Goal: Task Accomplishment & Management: Use online tool/utility

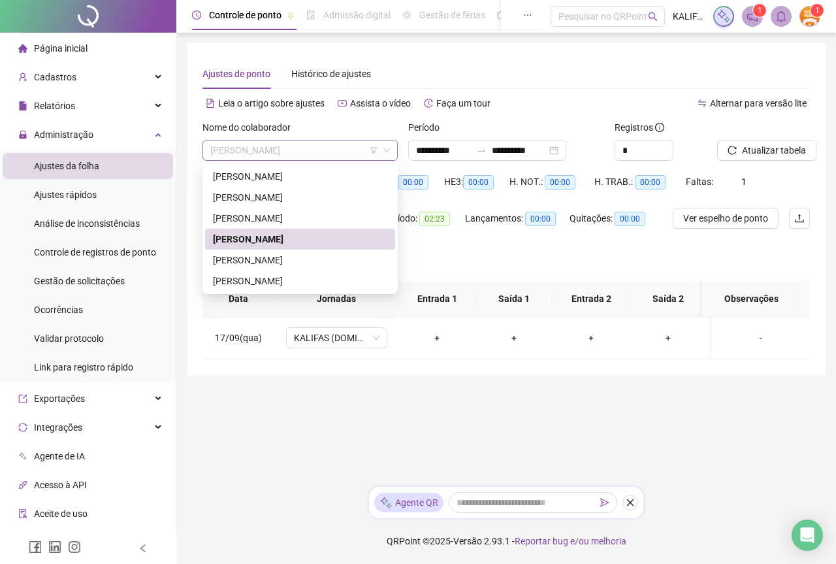
click at [336, 146] on span "[PERSON_NAME]" at bounding box center [300, 150] width 180 height 20
click at [243, 195] on div "[PERSON_NAME]" at bounding box center [300, 197] width 174 height 14
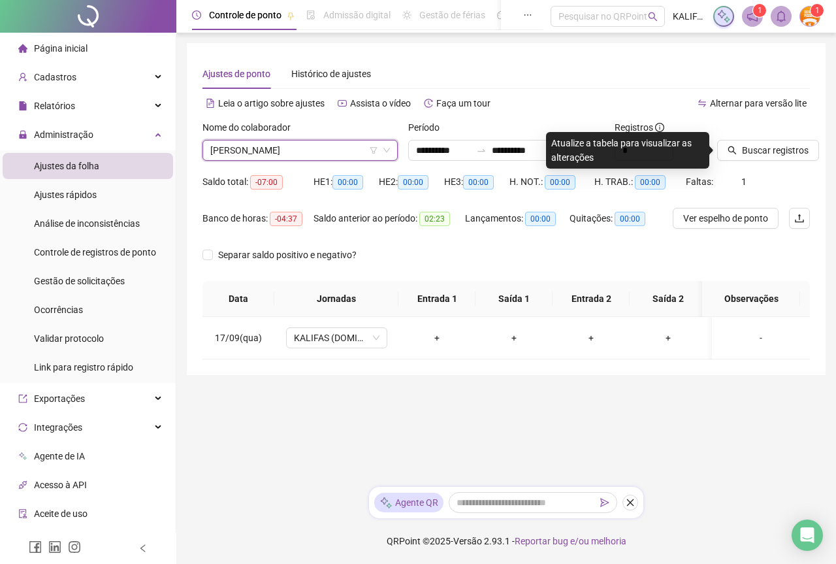
click at [283, 157] on span "[PERSON_NAME]" at bounding box center [300, 150] width 180 height 20
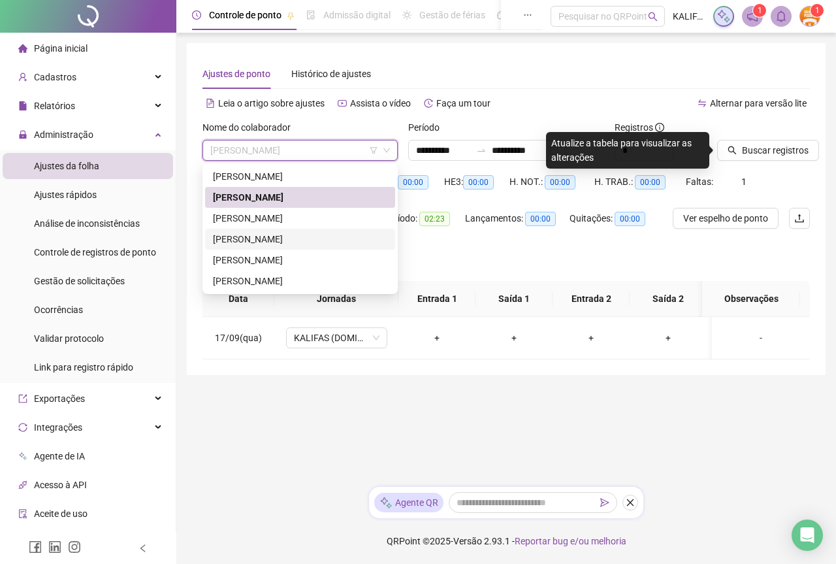
click at [266, 236] on div "[PERSON_NAME]" at bounding box center [300, 239] width 174 height 14
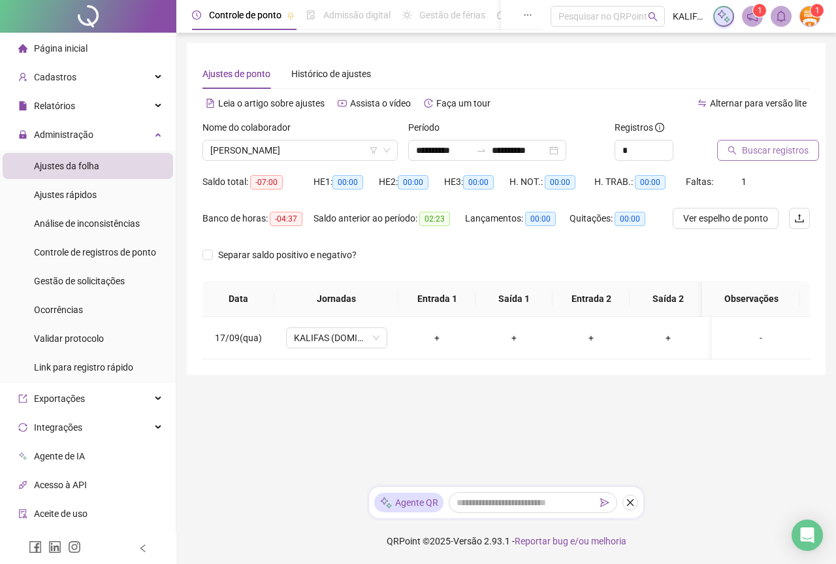
click at [775, 151] on span "Buscar registros" at bounding box center [775, 150] width 67 height 14
click at [321, 338] on span "KALIFAS (DOMINGO - QUINTA)" at bounding box center [337, 338] width 86 height 20
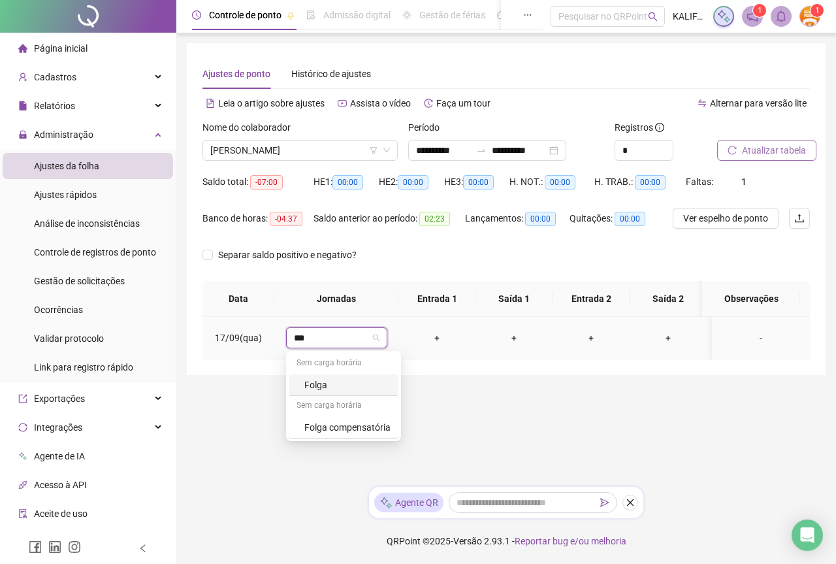
type input "****"
click at [335, 379] on div "Folga" at bounding box center [347, 385] width 86 height 14
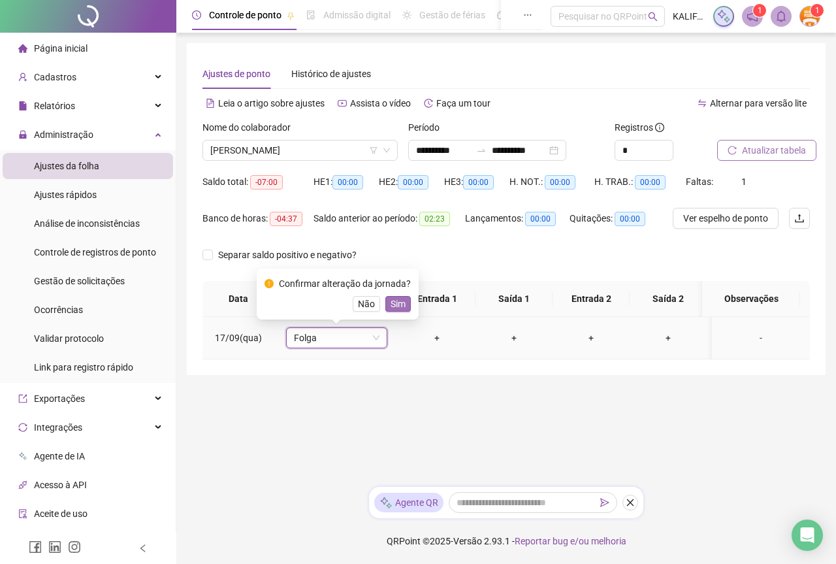
click at [397, 304] on span "Sim" at bounding box center [398, 304] width 15 height 14
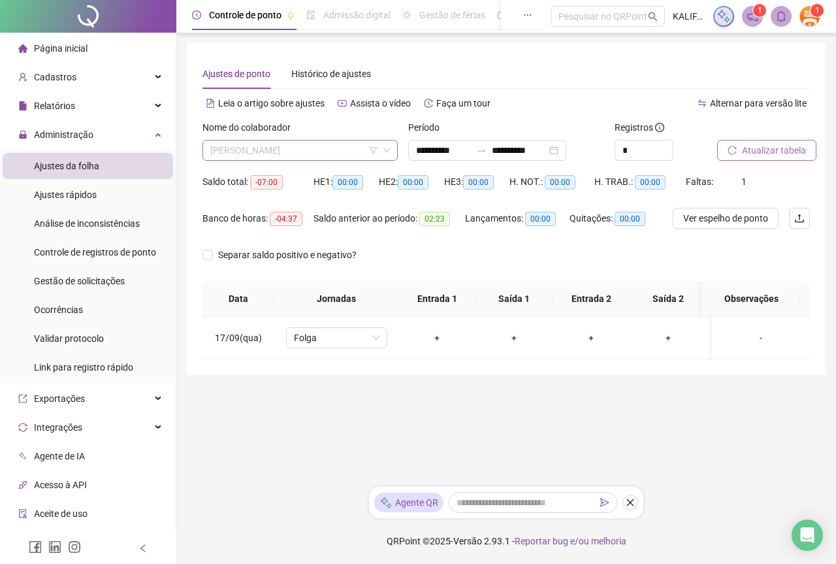
click at [304, 146] on span "[PERSON_NAME]" at bounding box center [300, 150] width 180 height 20
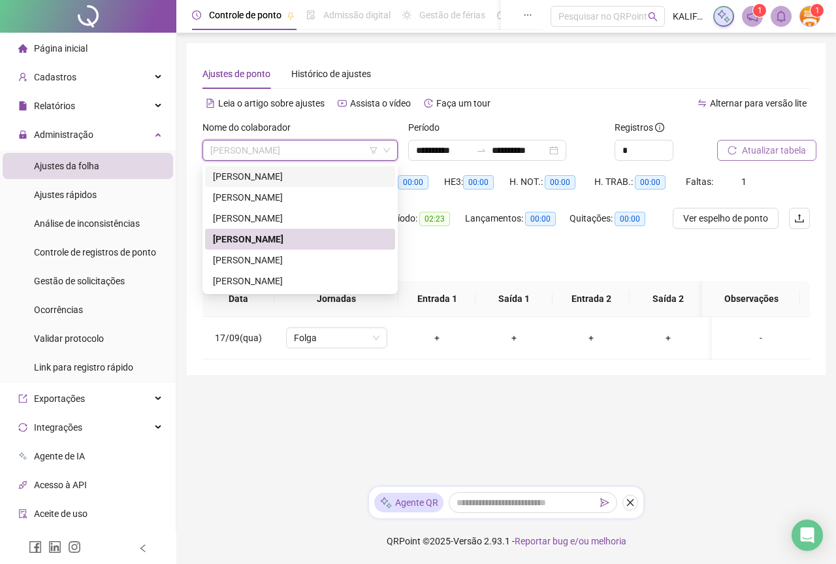
click at [284, 174] on div "[PERSON_NAME]" at bounding box center [300, 176] width 174 height 14
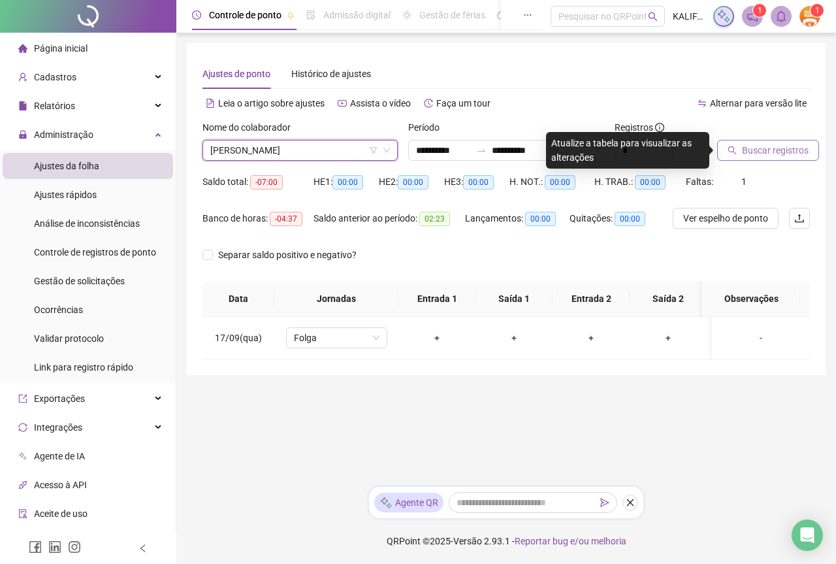
click at [734, 147] on button "Buscar registros" at bounding box center [768, 150] width 102 height 21
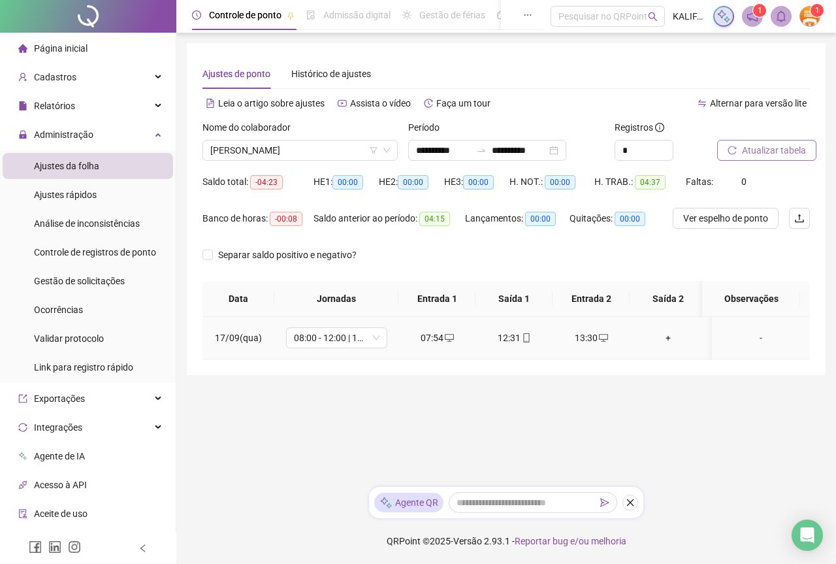
click at [527, 344] on div "12:31" at bounding box center [514, 338] width 56 height 14
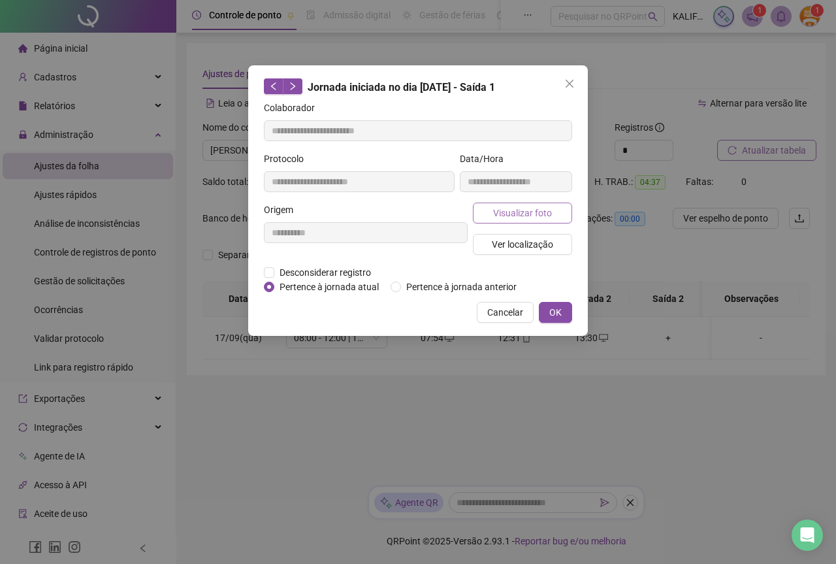
click at [530, 222] on button "Visualizar foto" at bounding box center [522, 213] width 99 height 21
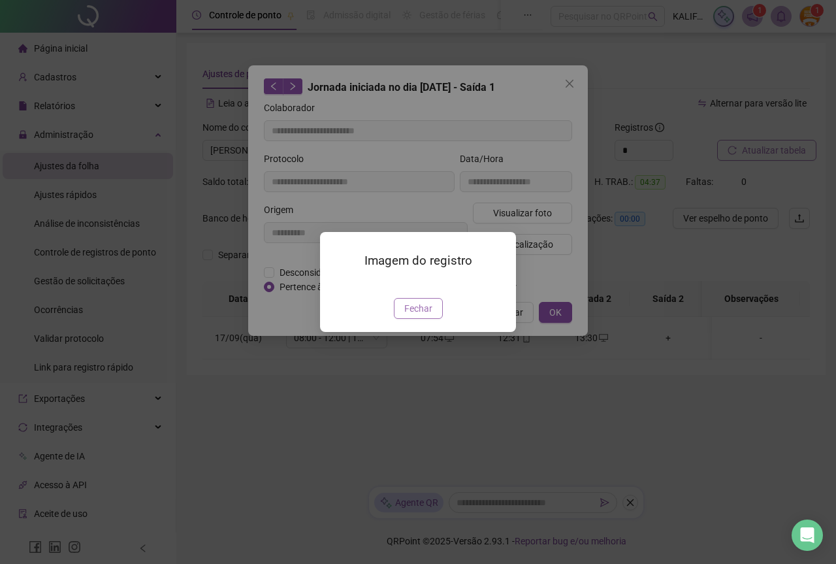
click at [414, 316] on span "Fechar" at bounding box center [418, 308] width 28 height 14
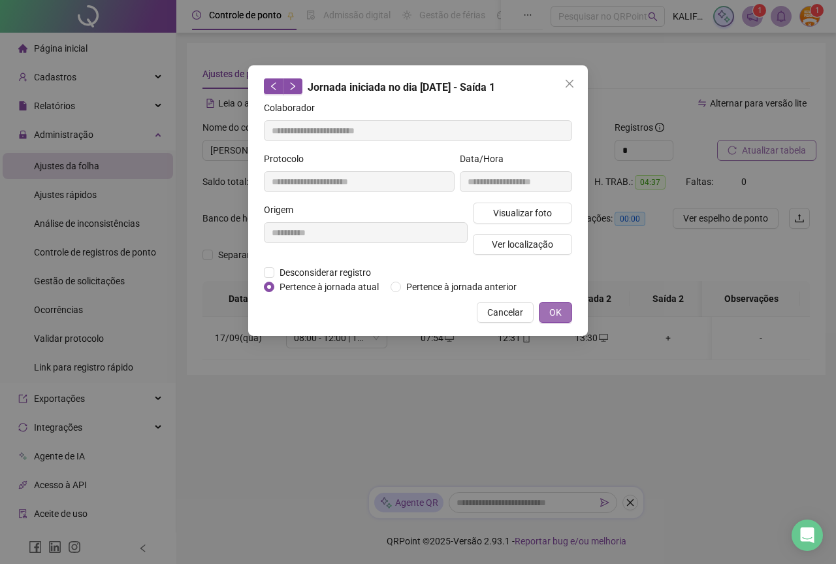
click at [561, 312] on span "OK" at bounding box center [555, 312] width 12 height 14
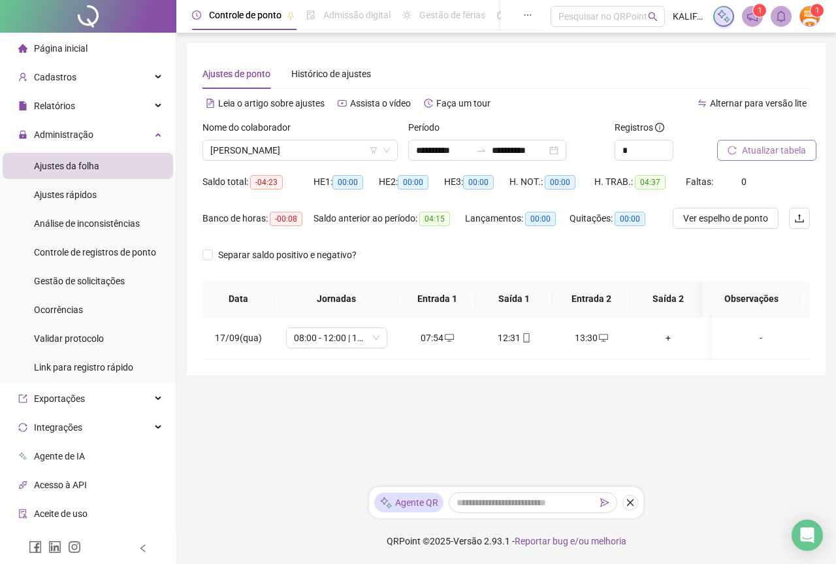
click at [312, 139] on div "Nome do colaborador" at bounding box center [300, 130] width 195 height 20
click at [316, 144] on span "[PERSON_NAME]" at bounding box center [300, 150] width 180 height 20
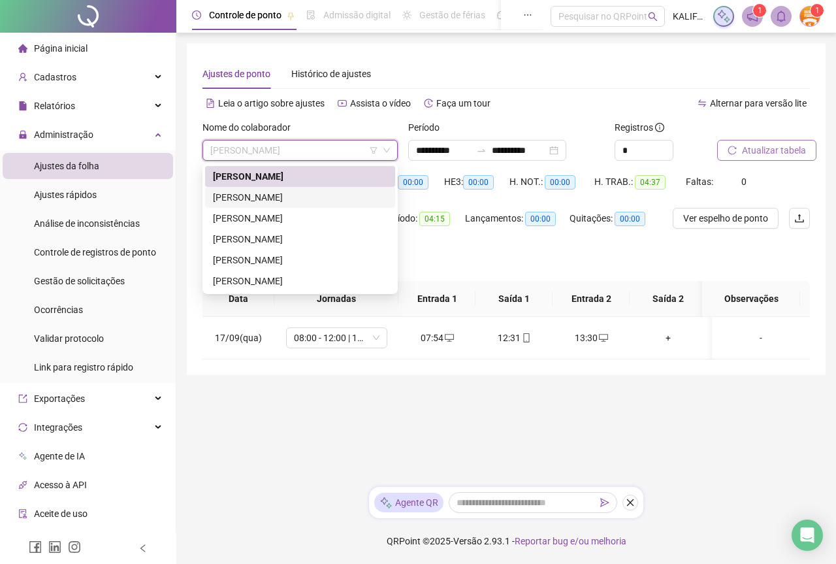
click at [308, 197] on div "[PERSON_NAME]" at bounding box center [300, 197] width 174 height 14
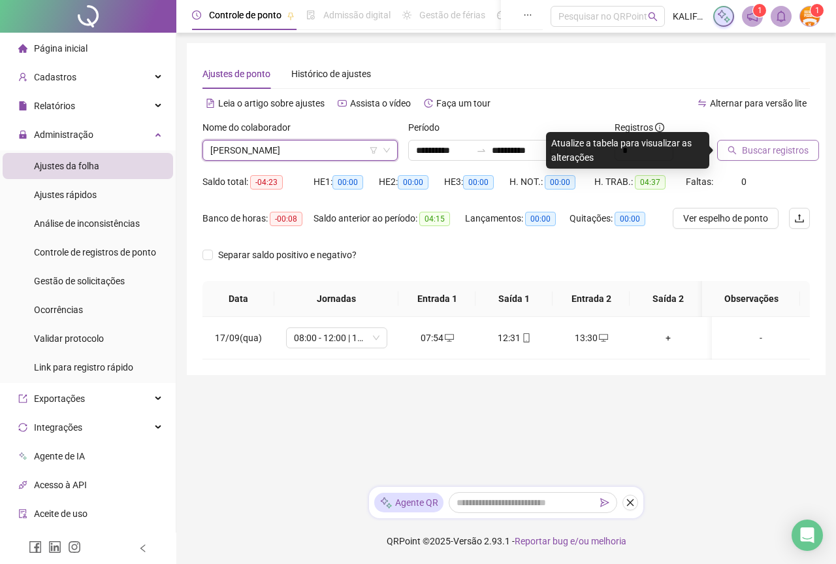
click at [763, 140] on button "Buscar registros" at bounding box center [768, 150] width 102 height 21
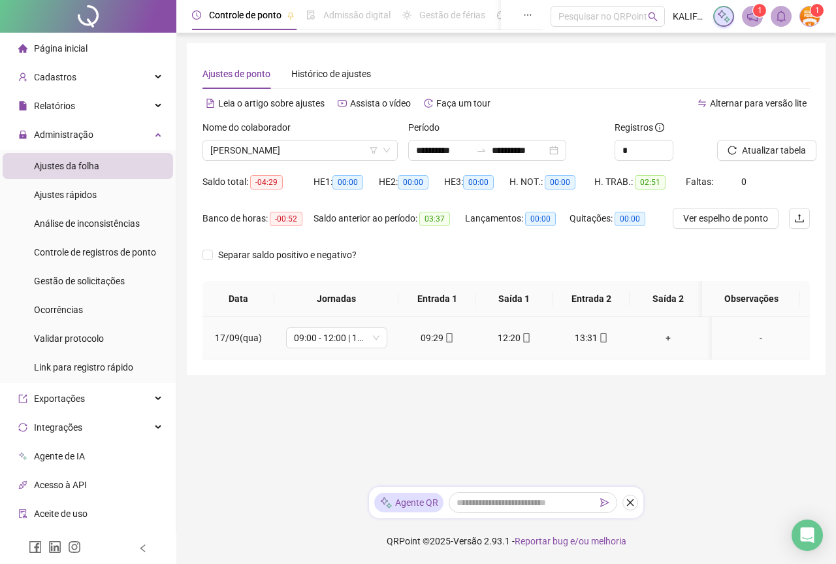
click at [606, 334] on icon "mobile" at bounding box center [603, 337] width 6 height 9
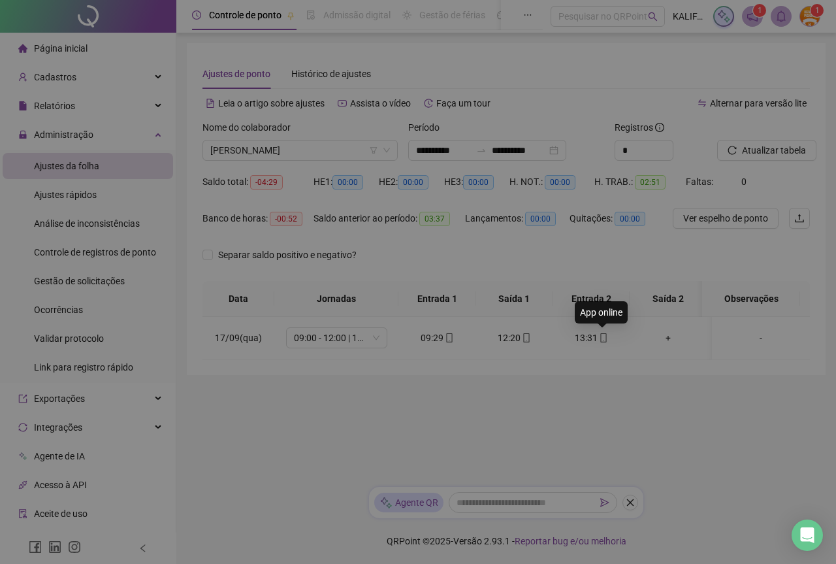
type input "**********"
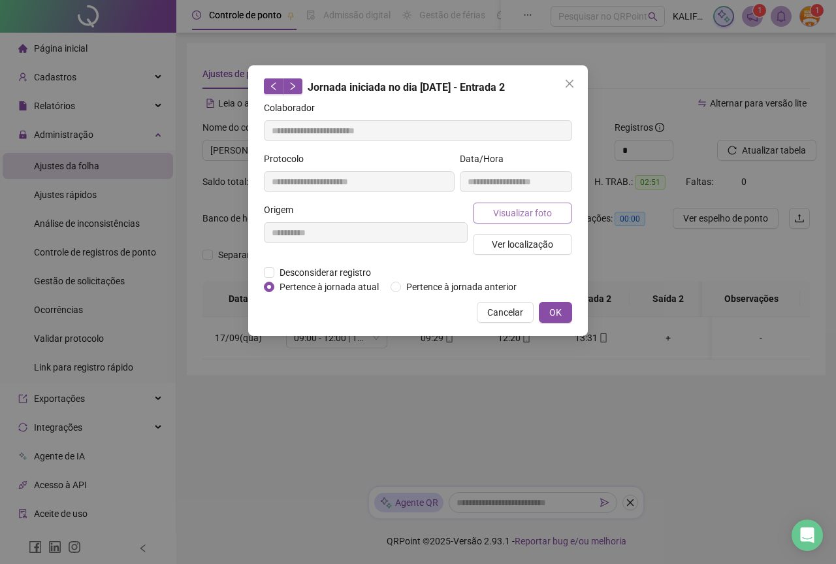
click at [531, 217] on span "Visualizar foto" at bounding box center [522, 213] width 59 height 14
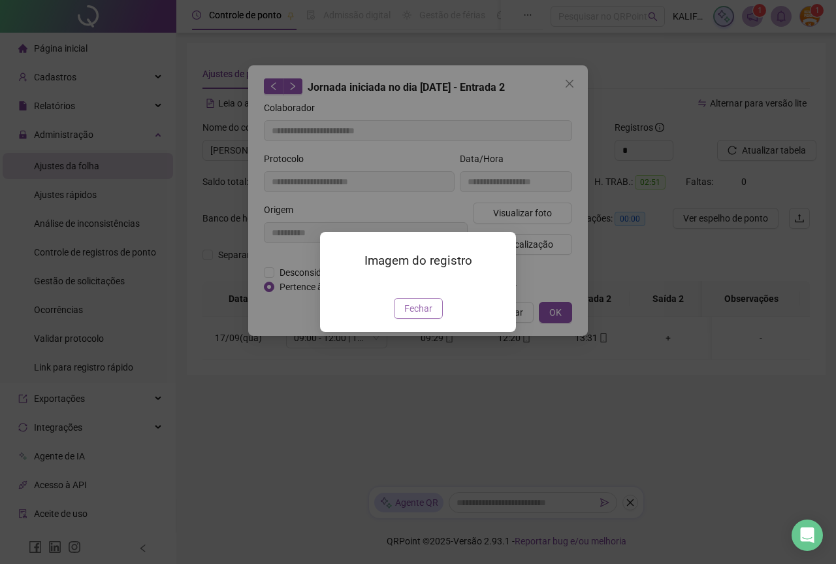
click at [423, 319] on button "Fechar" at bounding box center [418, 308] width 49 height 21
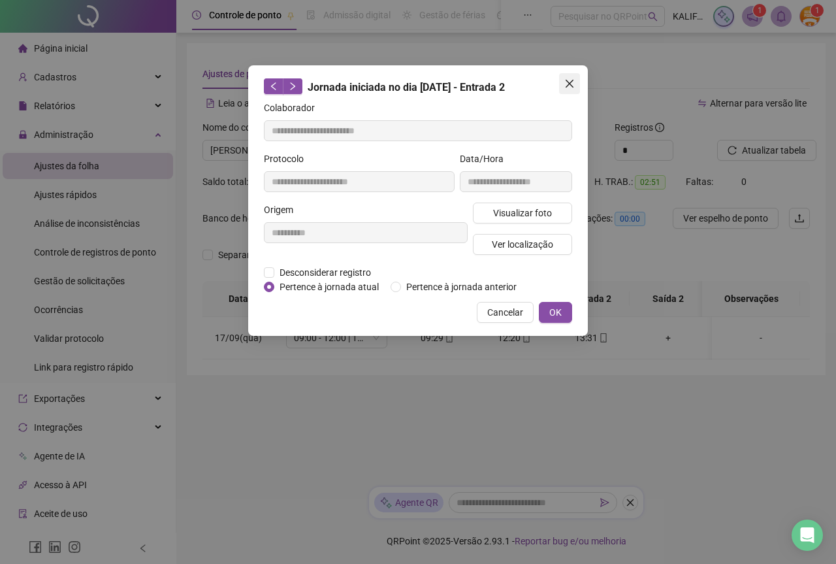
click at [561, 80] on span "Close" at bounding box center [569, 83] width 21 height 10
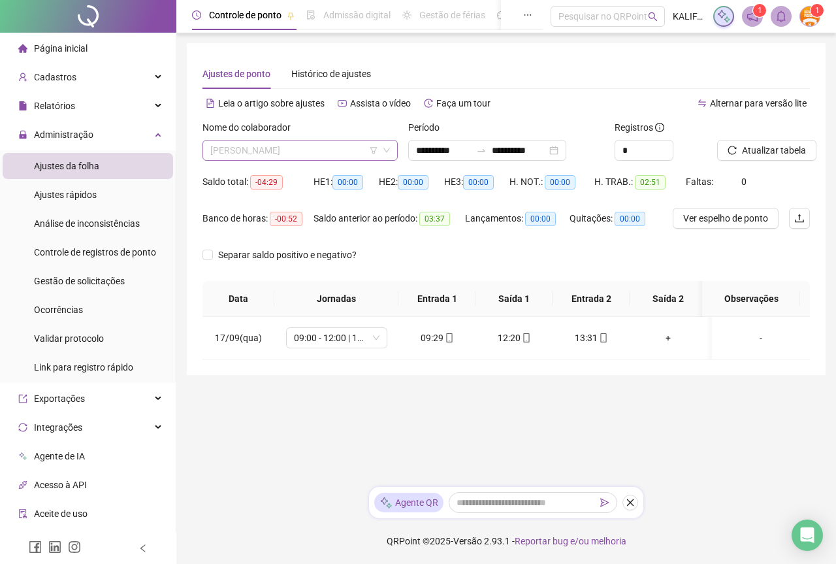
click at [357, 145] on span "[PERSON_NAME]" at bounding box center [300, 150] width 180 height 20
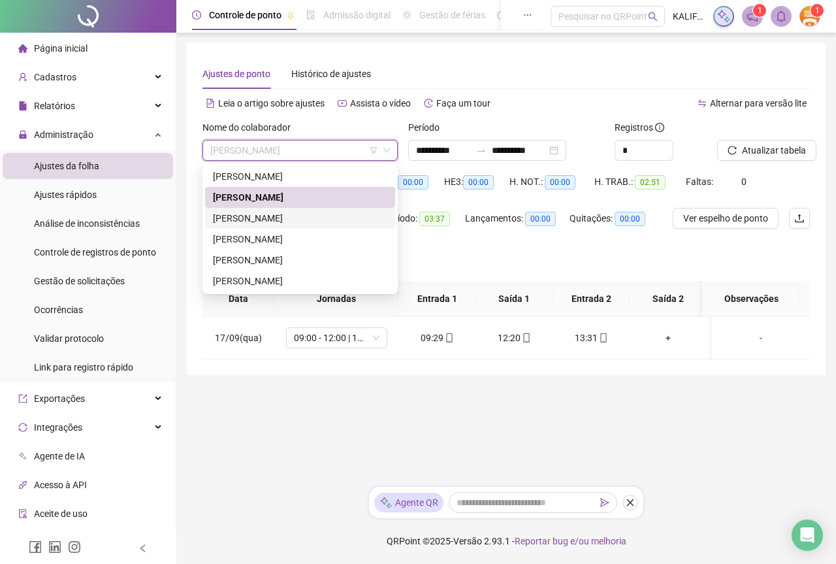
click at [312, 213] on div "[PERSON_NAME]" at bounding box center [300, 218] width 174 height 14
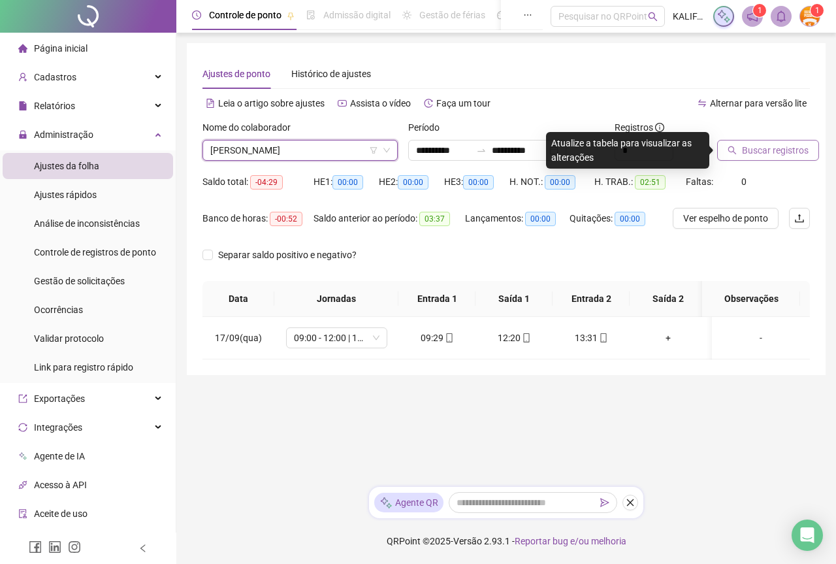
click at [786, 148] on span "Buscar registros" at bounding box center [775, 150] width 67 height 14
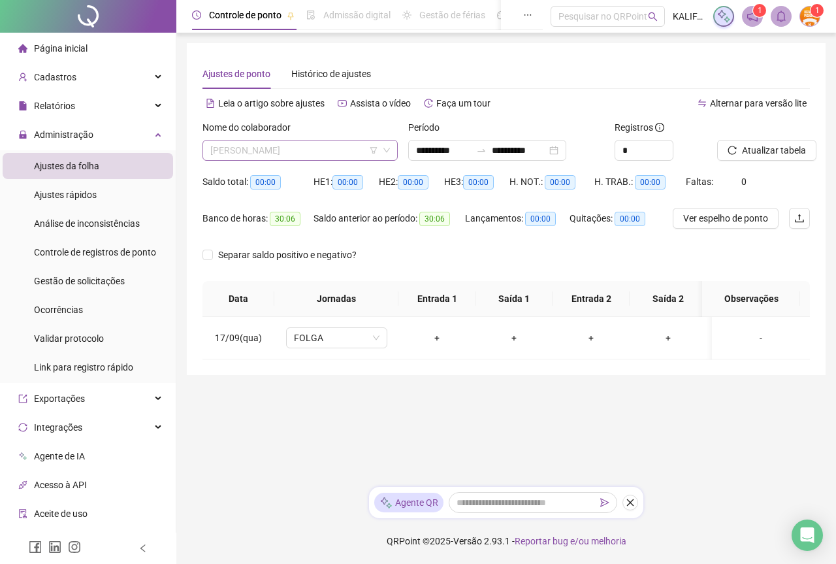
click at [320, 149] on span "[PERSON_NAME]" at bounding box center [300, 150] width 180 height 20
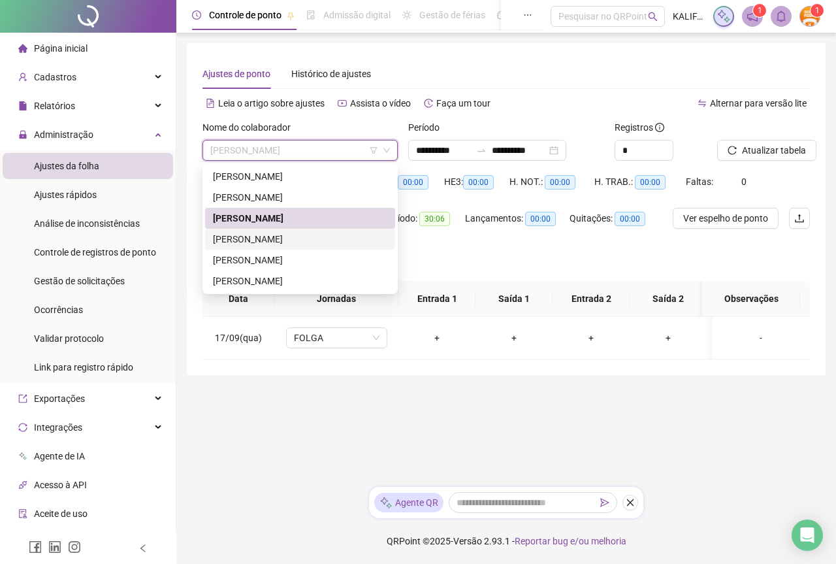
click at [272, 234] on div "[PERSON_NAME]" at bounding box center [300, 239] width 174 height 14
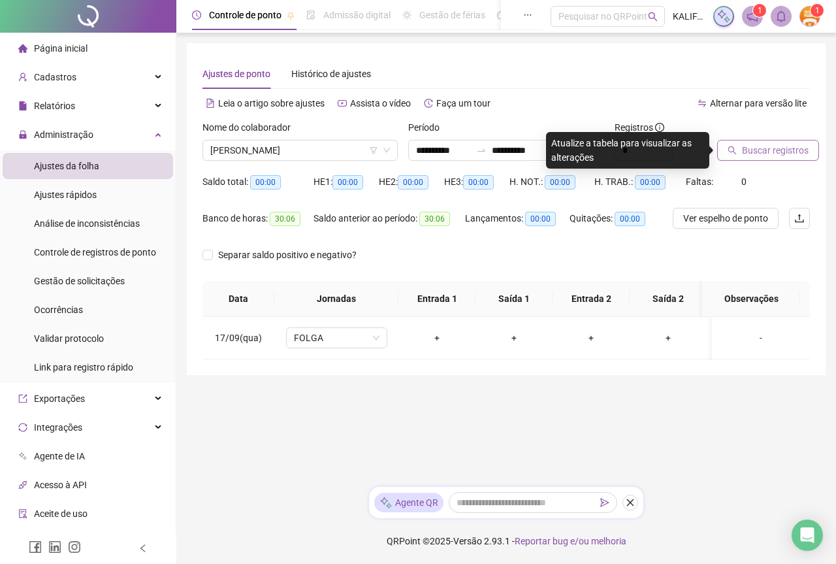
click at [770, 149] on span "Buscar registros" at bounding box center [775, 150] width 67 height 14
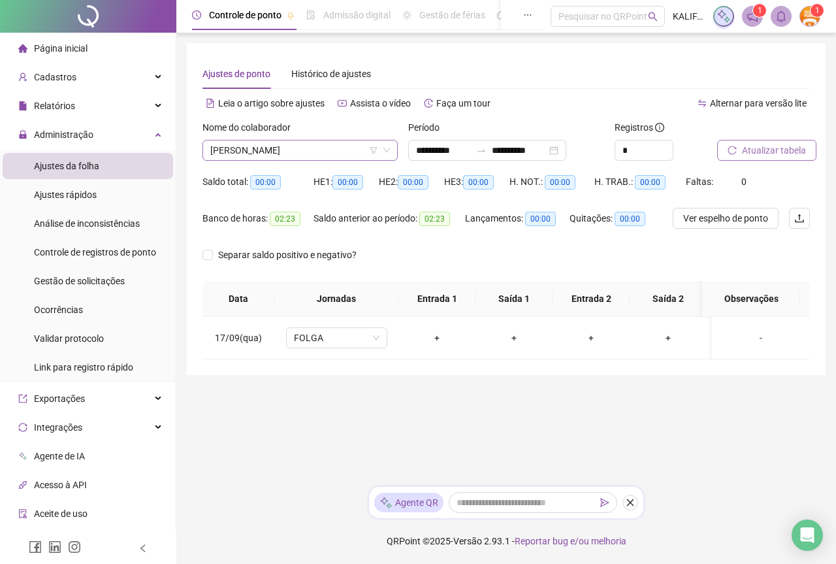
click at [324, 149] on span "[PERSON_NAME]" at bounding box center [300, 150] width 180 height 20
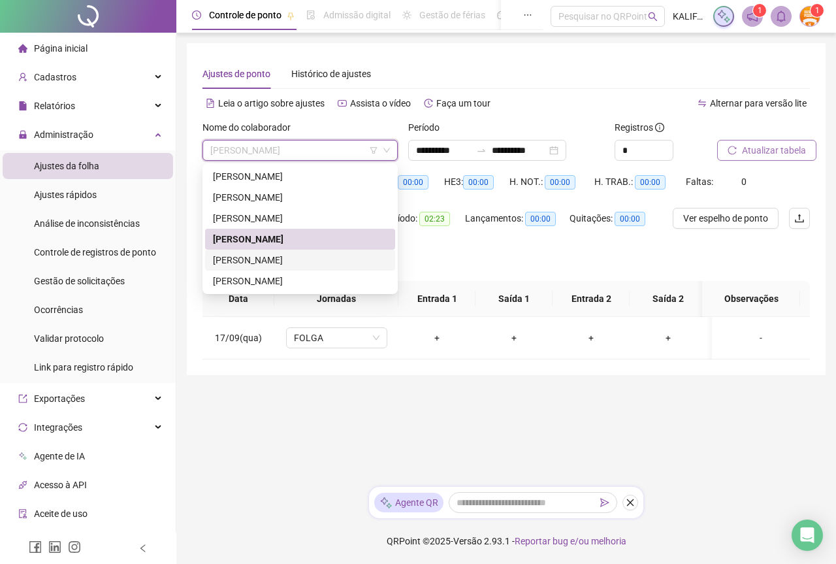
click at [291, 267] on div "[PERSON_NAME]" at bounding box center [300, 260] width 190 height 21
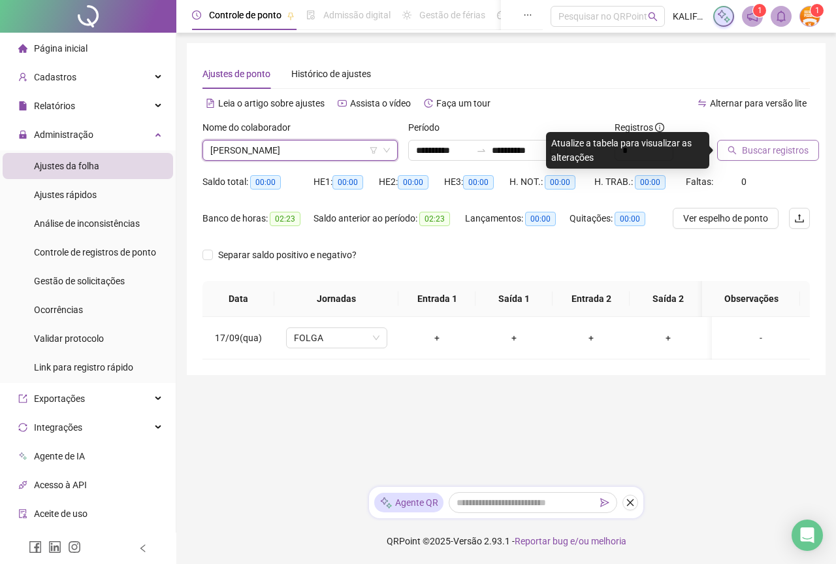
click at [766, 153] on span "Buscar registros" at bounding box center [775, 150] width 67 height 14
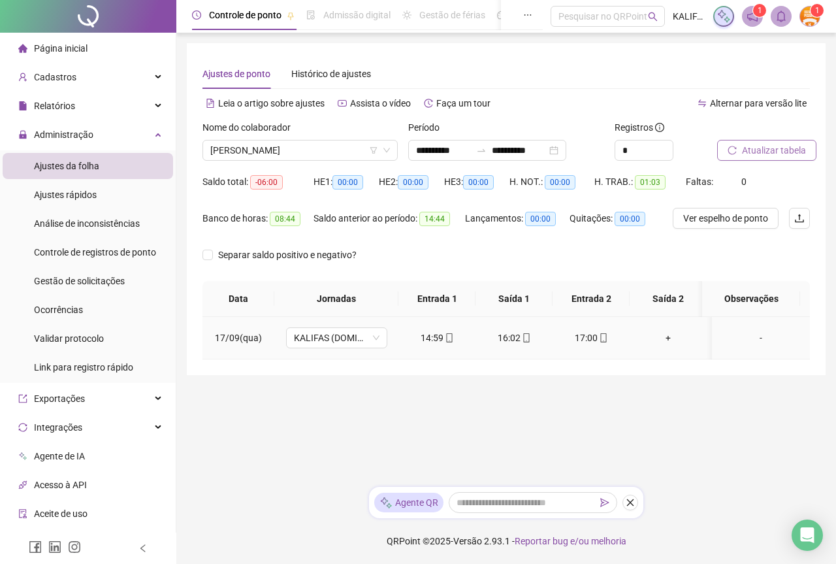
click at [600, 335] on icon "mobile" at bounding box center [603, 337] width 6 height 9
type input "**********"
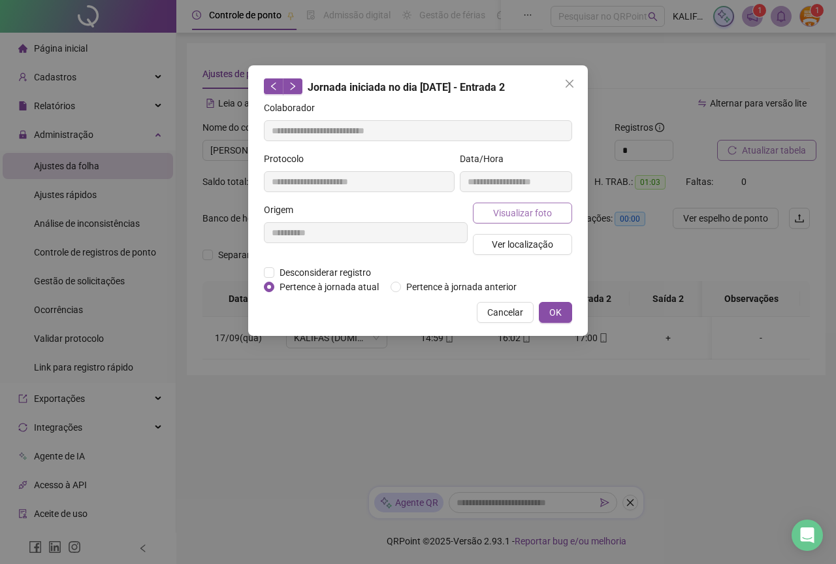
click at [530, 215] on span "Visualizar foto" at bounding box center [522, 213] width 59 height 14
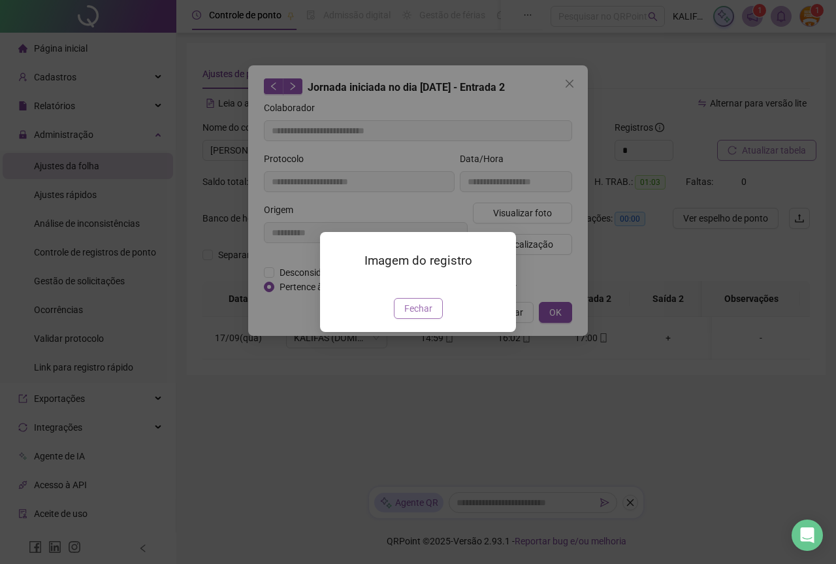
click at [412, 316] on span "Fechar" at bounding box center [418, 308] width 28 height 14
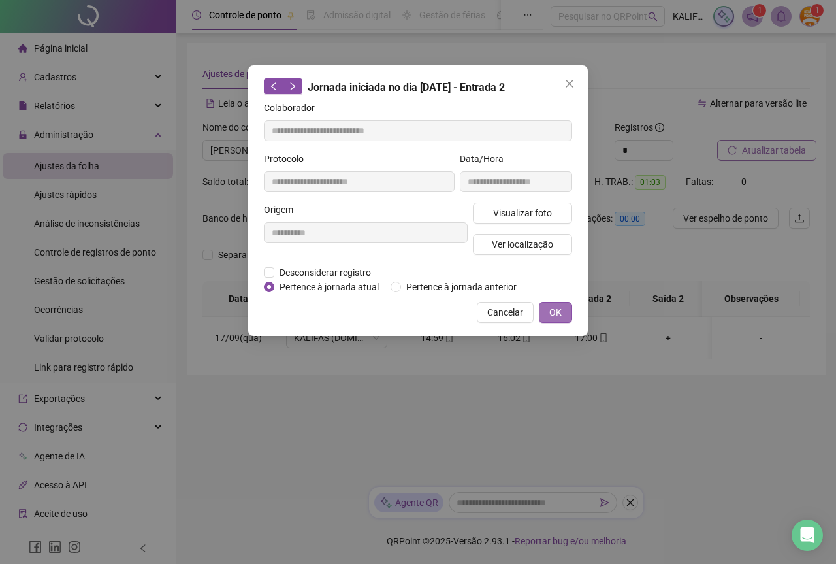
click at [558, 313] on span "OK" at bounding box center [555, 312] width 12 height 14
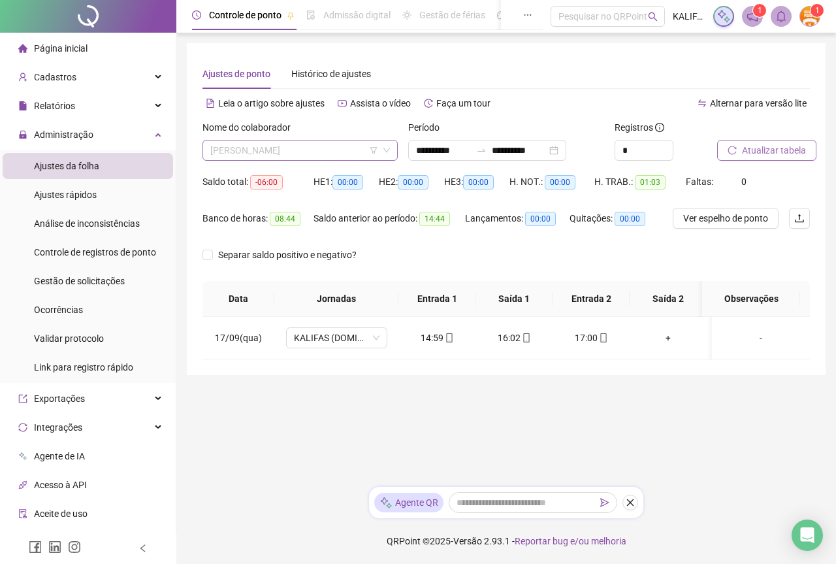
click at [298, 152] on span "[PERSON_NAME]" at bounding box center [300, 150] width 180 height 20
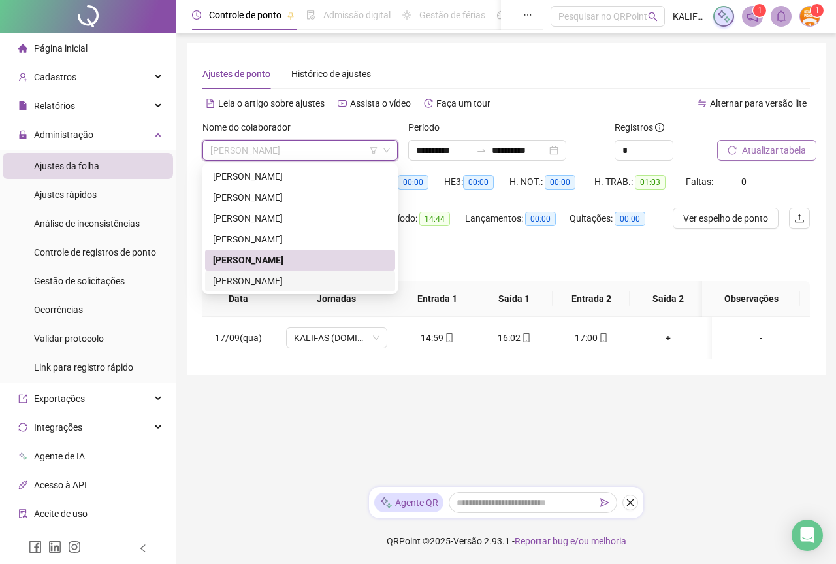
click at [263, 286] on div "[PERSON_NAME]" at bounding box center [300, 281] width 174 height 14
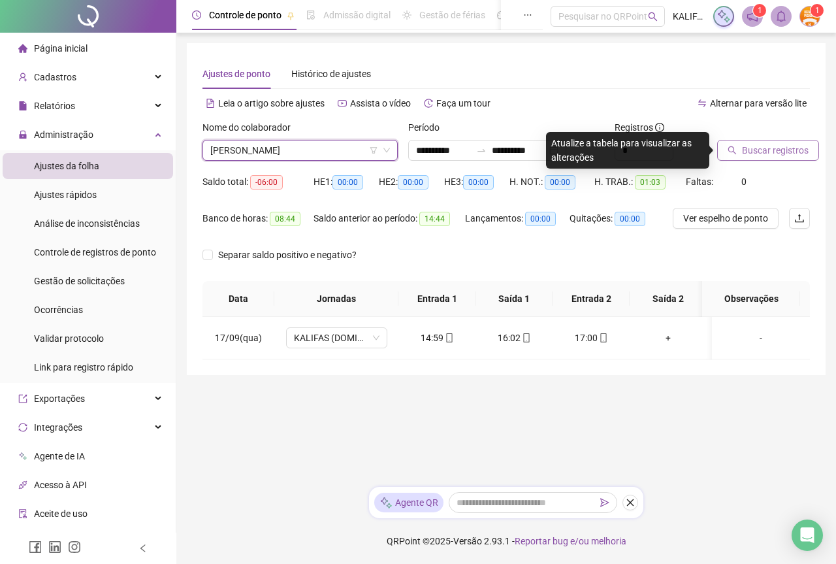
click at [749, 155] on span "Buscar registros" at bounding box center [775, 150] width 67 height 14
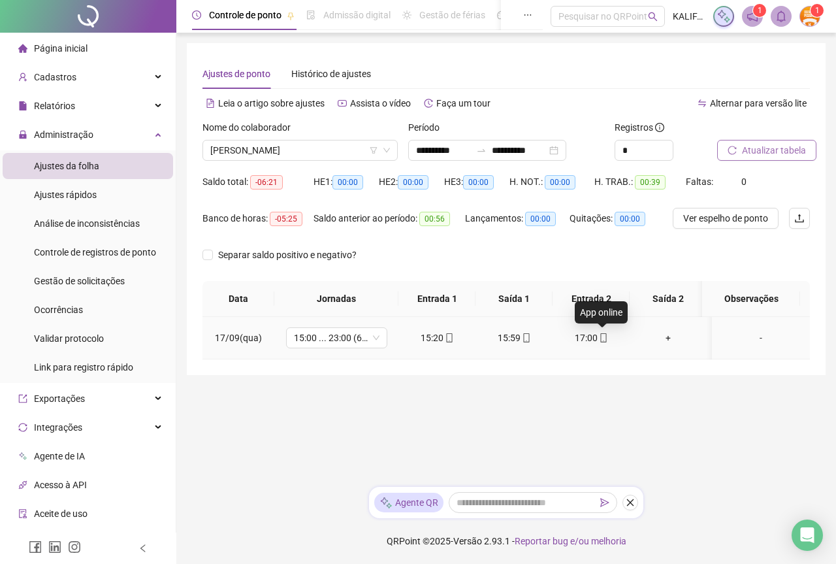
click at [600, 340] on icon "mobile" at bounding box center [603, 337] width 6 height 9
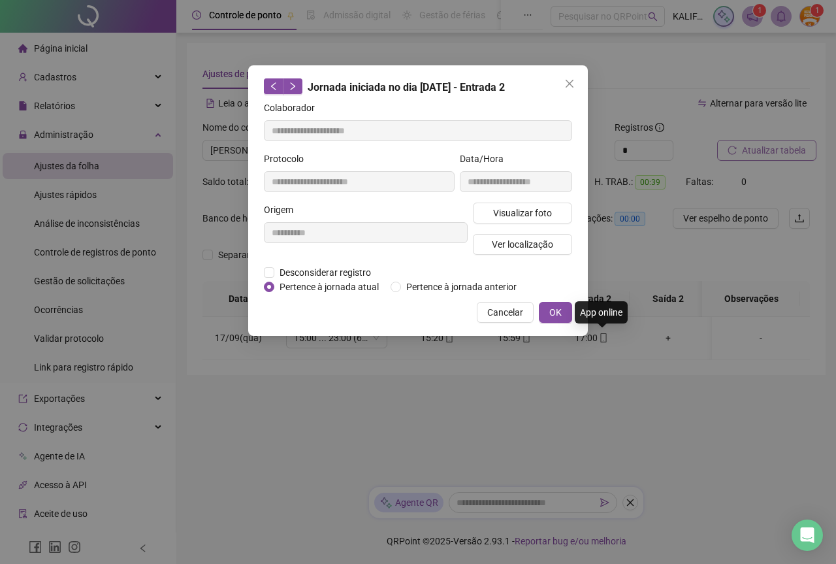
type input "**********"
click at [526, 217] on span "Visualizar foto" at bounding box center [522, 213] width 59 height 14
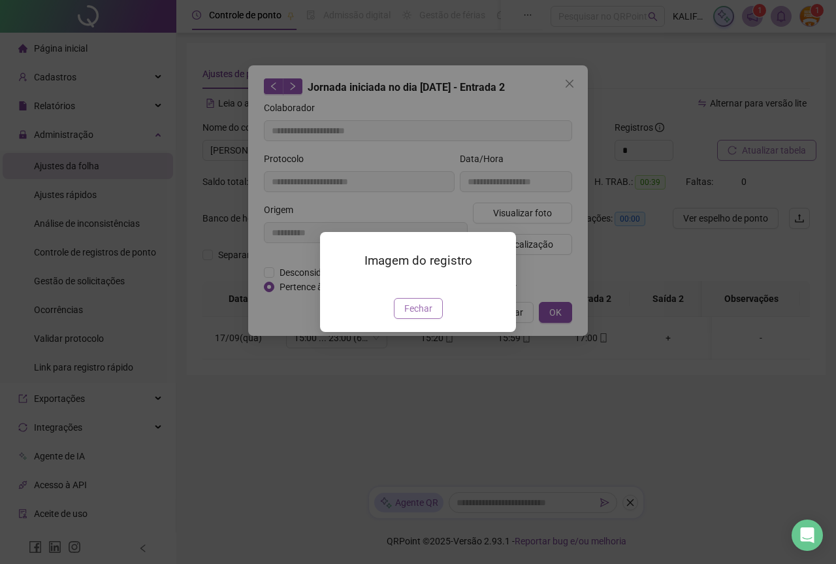
click at [422, 316] on span "Fechar" at bounding box center [418, 308] width 28 height 14
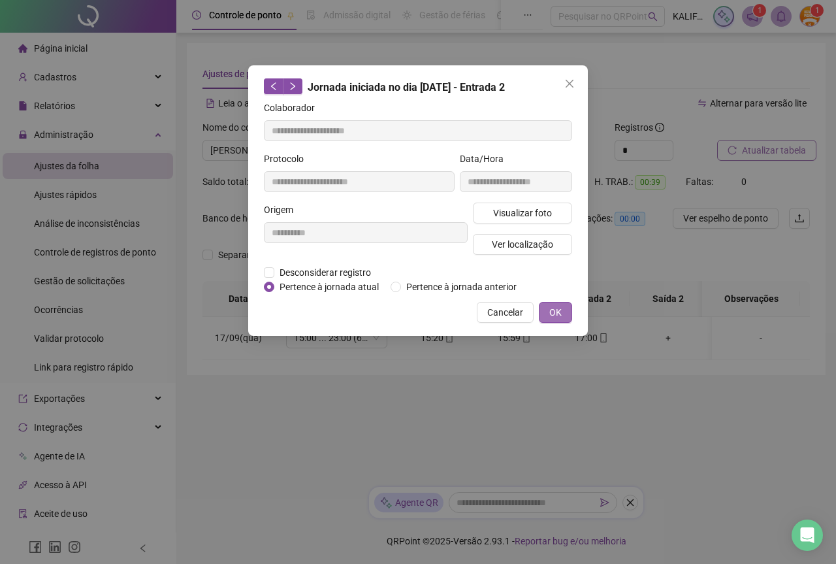
click at [560, 318] on span "OK" at bounding box center [555, 312] width 12 height 14
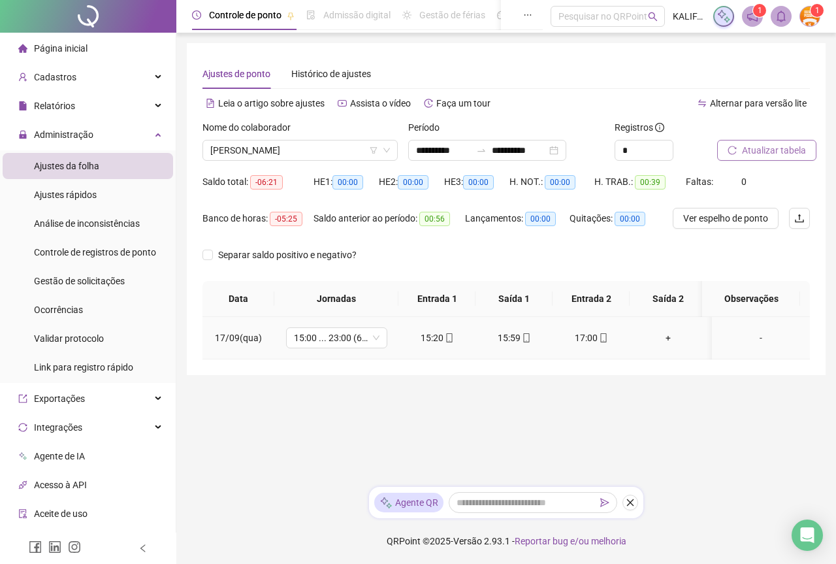
click at [525, 334] on icon "mobile" at bounding box center [526, 337] width 9 height 9
type input "**********"
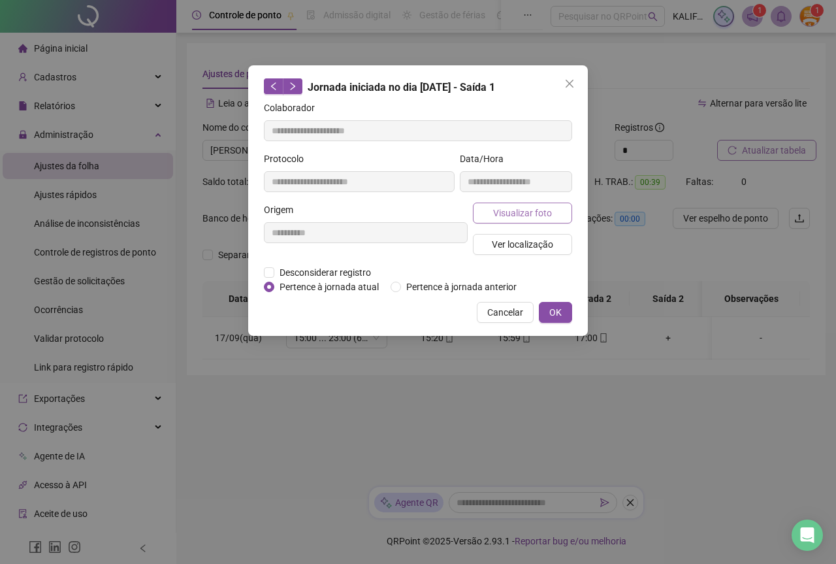
click at [534, 216] on span "Visualizar foto" at bounding box center [522, 213] width 59 height 14
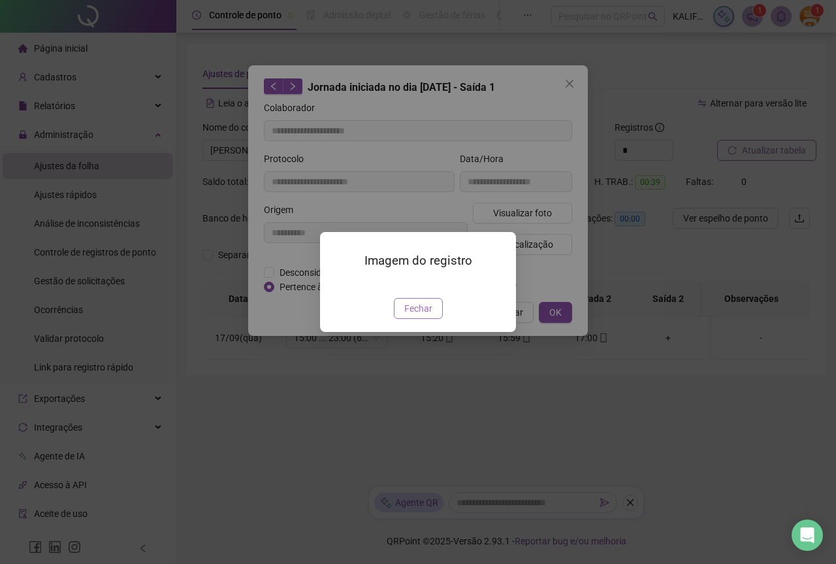
click at [420, 316] on span "Fechar" at bounding box center [418, 308] width 28 height 14
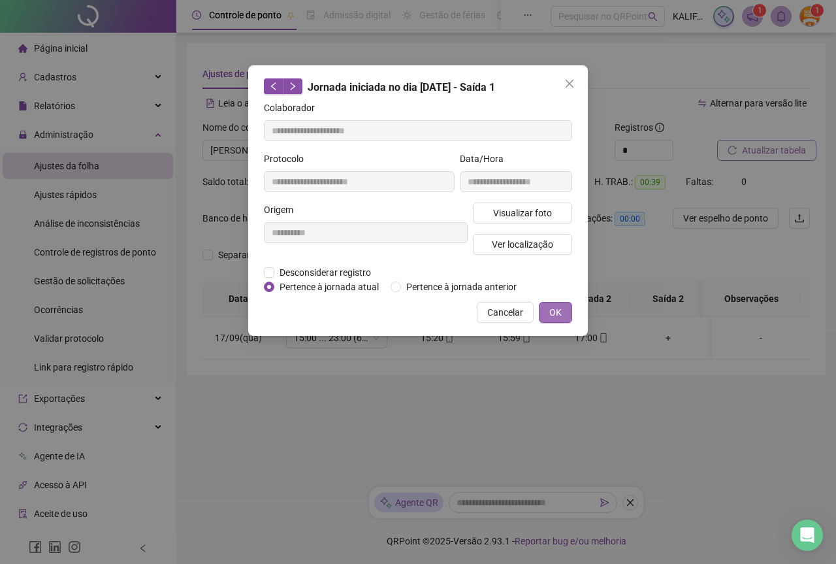
click at [561, 306] on span "OK" at bounding box center [555, 312] width 12 height 14
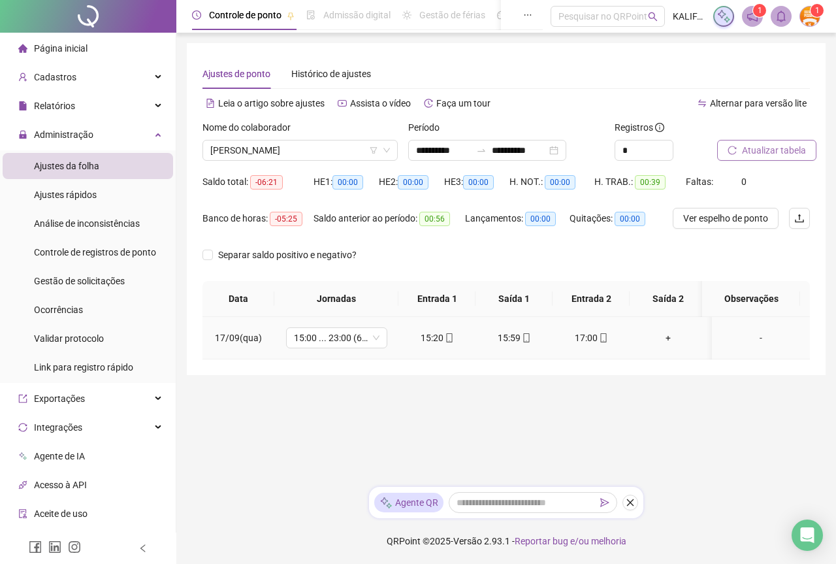
click at [429, 336] on div "15:20" at bounding box center [437, 338] width 56 height 14
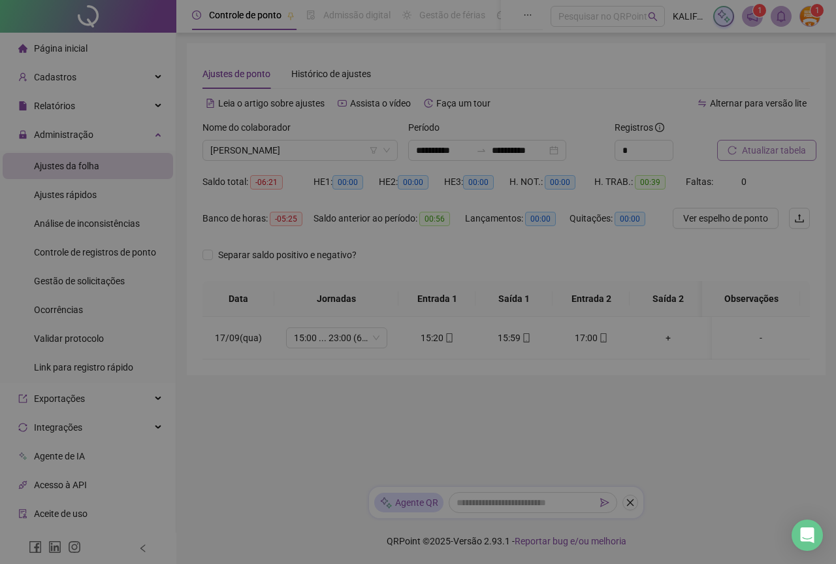
type input "**********"
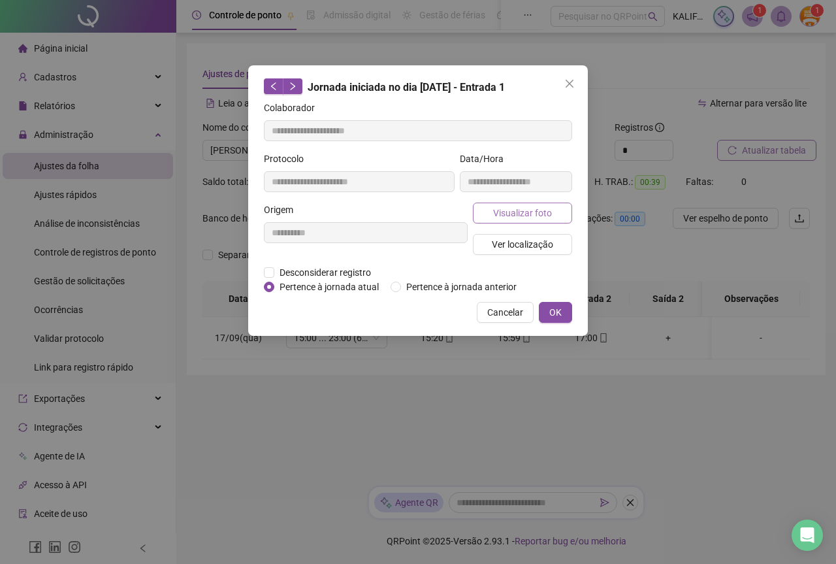
click at [497, 220] on button "Visualizar foto" at bounding box center [522, 213] width 99 height 21
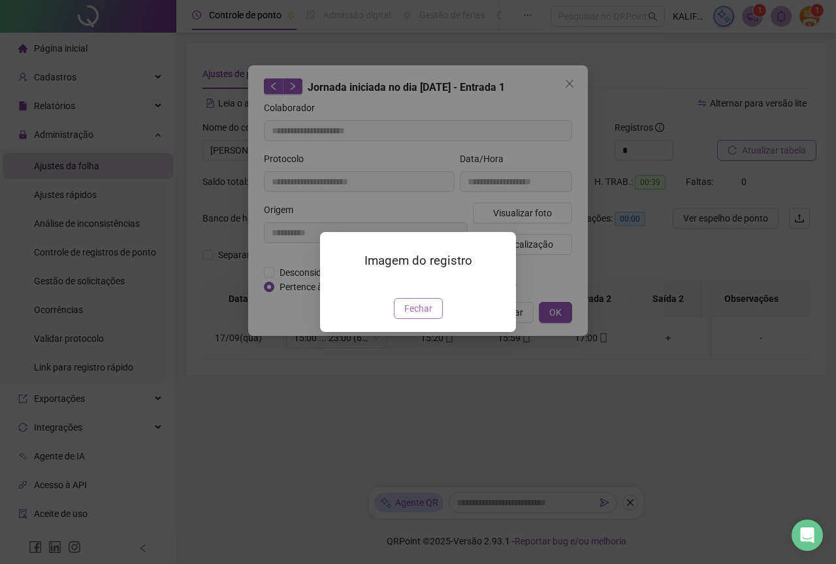
click at [418, 316] on span "Fechar" at bounding box center [418, 308] width 28 height 14
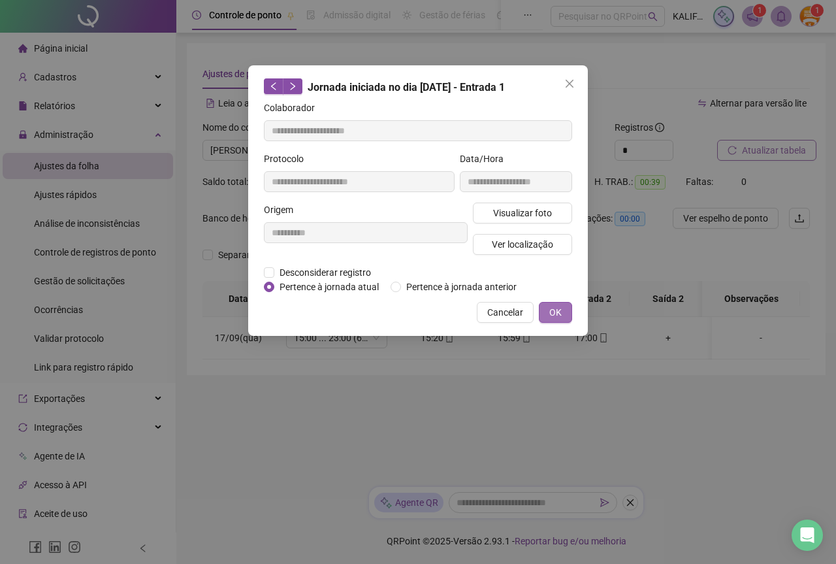
click at [566, 308] on button "OK" at bounding box center [555, 312] width 33 height 21
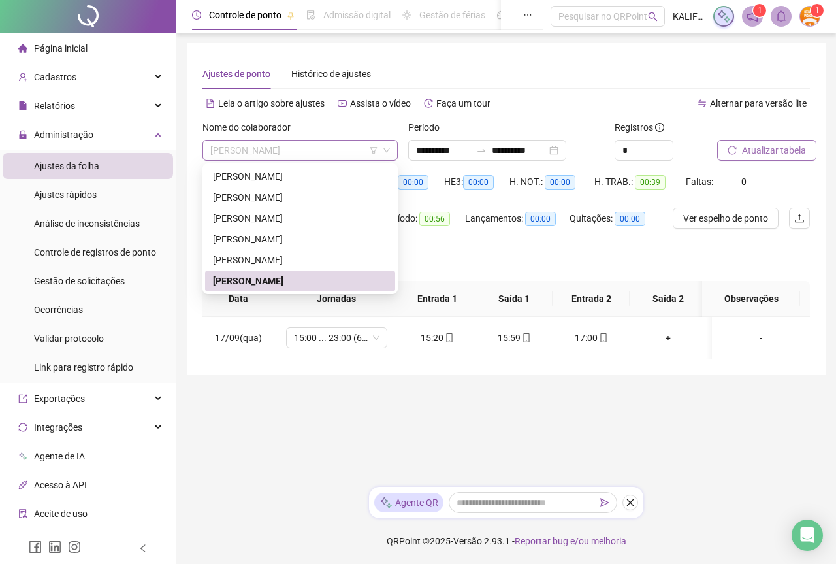
click at [296, 157] on span "[PERSON_NAME]" at bounding box center [300, 150] width 180 height 20
click at [265, 255] on div "[PERSON_NAME]" at bounding box center [300, 260] width 174 height 14
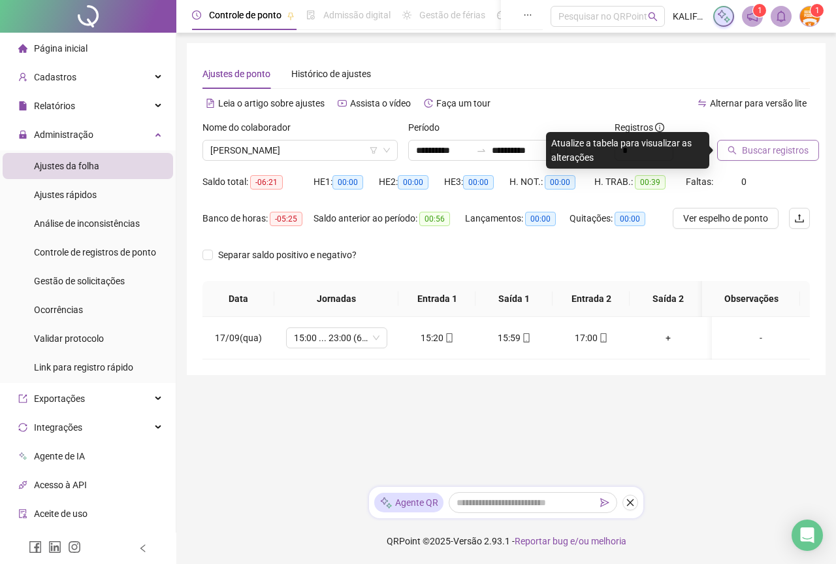
click at [747, 150] on span "Buscar registros" at bounding box center [775, 150] width 67 height 14
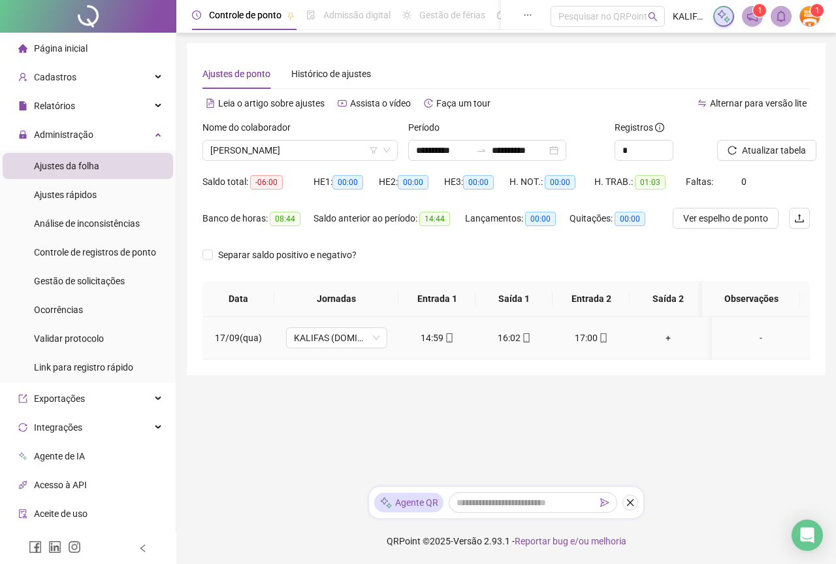
click at [444, 341] on span "mobile" at bounding box center [449, 337] width 10 height 9
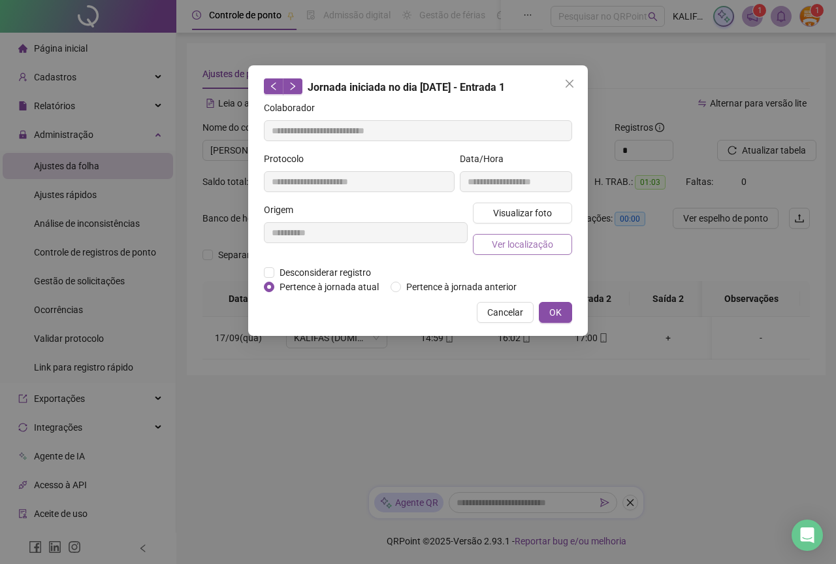
type input "**********"
click at [537, 213] on span "Visualizar foto" at bounding box center [522, 213] width 59 height 14
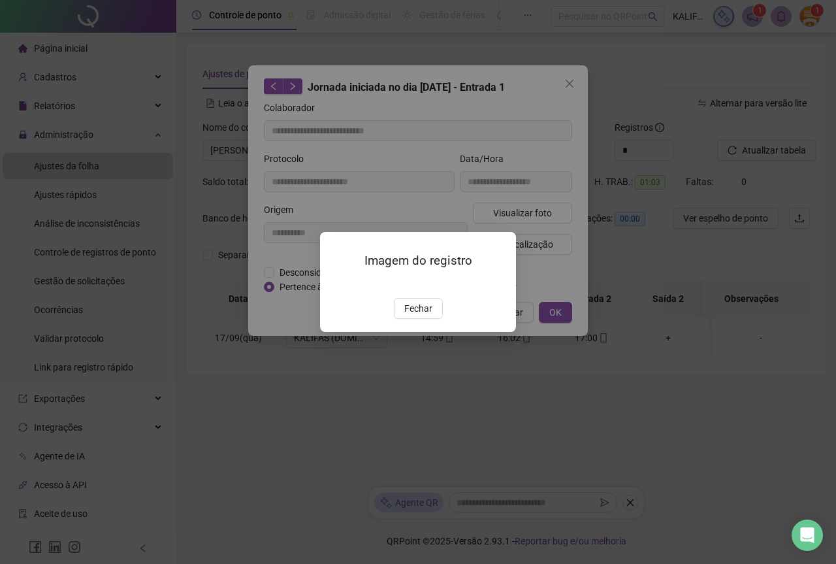
click at [336, 284] on img at bounding box center [336, 284] width 0 height 0
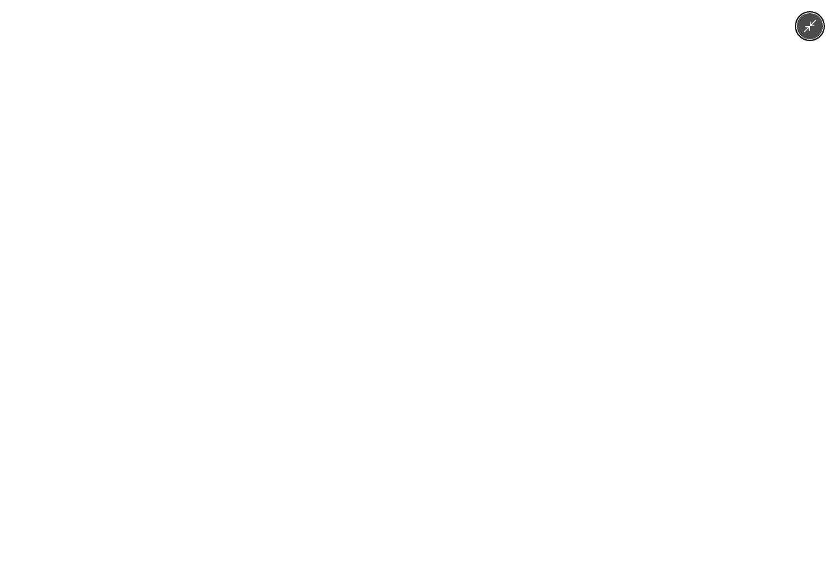
click at [419, 327] on img at bounding box center [417, 282] width 423 height 564
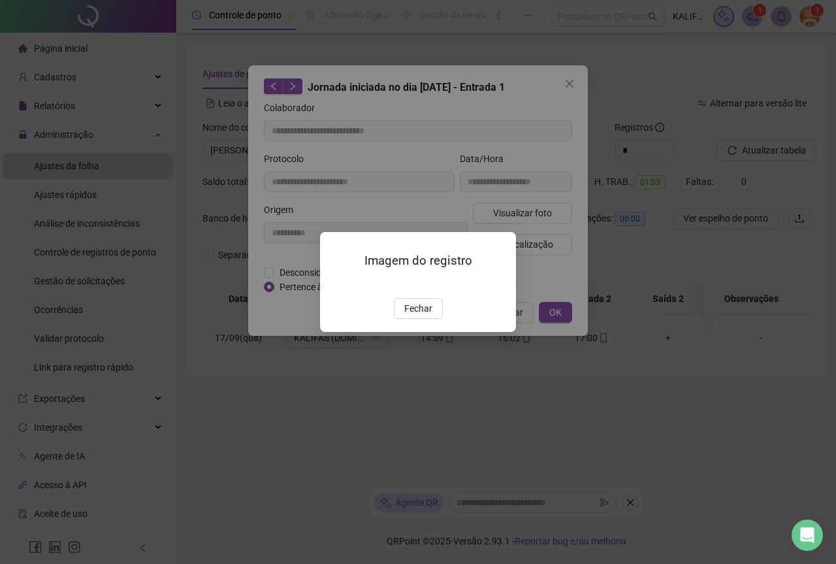
click at [482, 232] on div "Imagem do registro Fechar" at bounding box center [418, 282] width 196 height 100
click at [424, 316] on span "Fechar" at bounding box center [418, 308] width 28 height 14
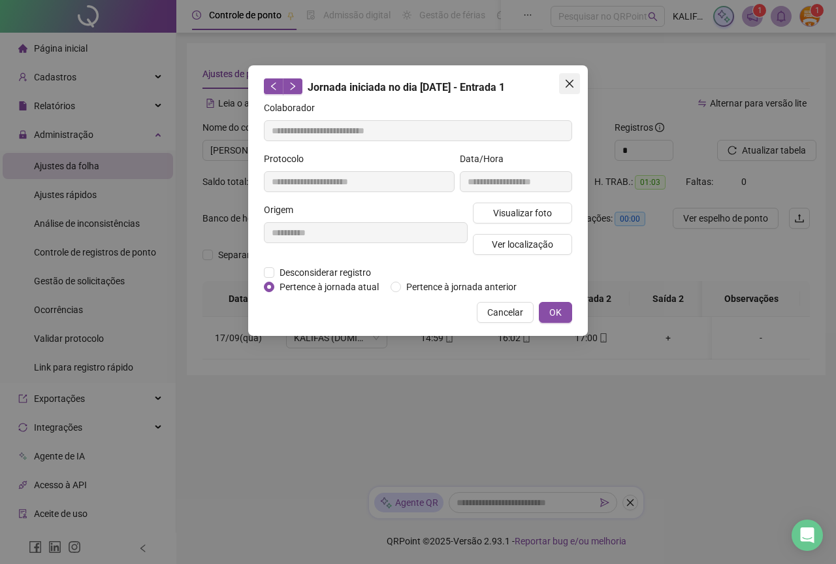
click at [572, 90] on button "Close" at bounding box center [569, 83] width 21 height 21
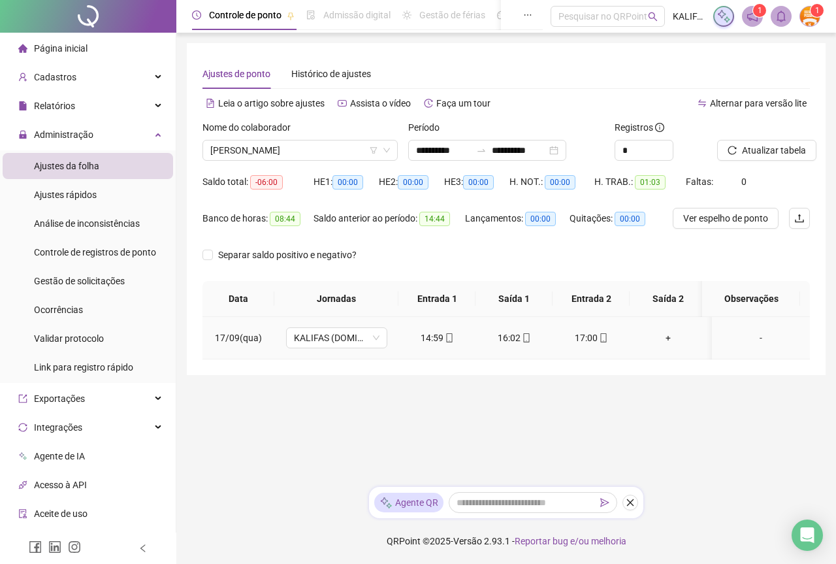
click at [517, 337] on div "16:02" at bounding box center [514, 338] width 56 height 14
type input "**********"
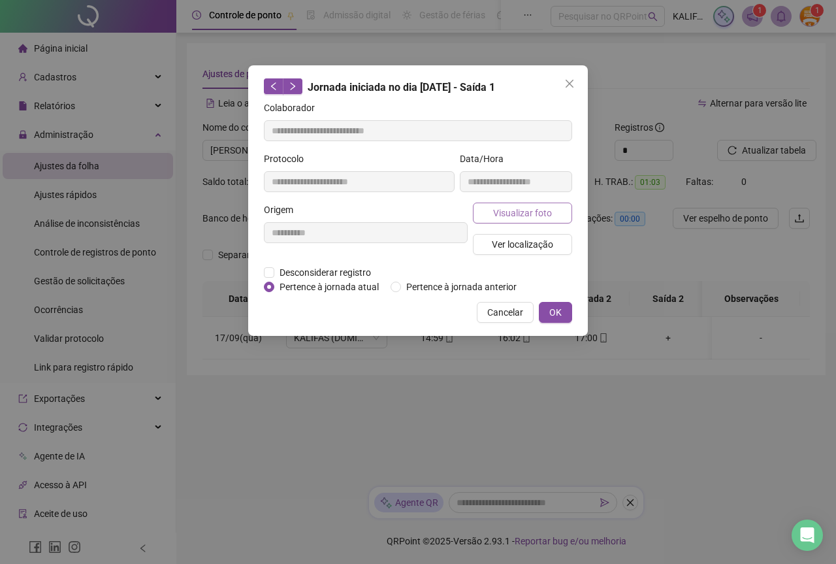
click at [513, 206] on span "Visualizar foto" at bounding box center [522, 213] width 59 height 14
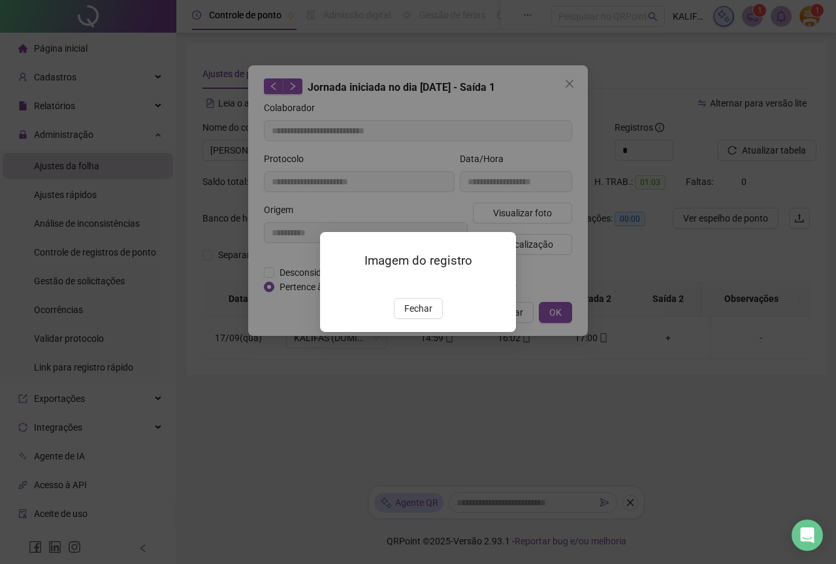
click at [336, 284] on img at bounding box center [336, 284] width 0 height 0
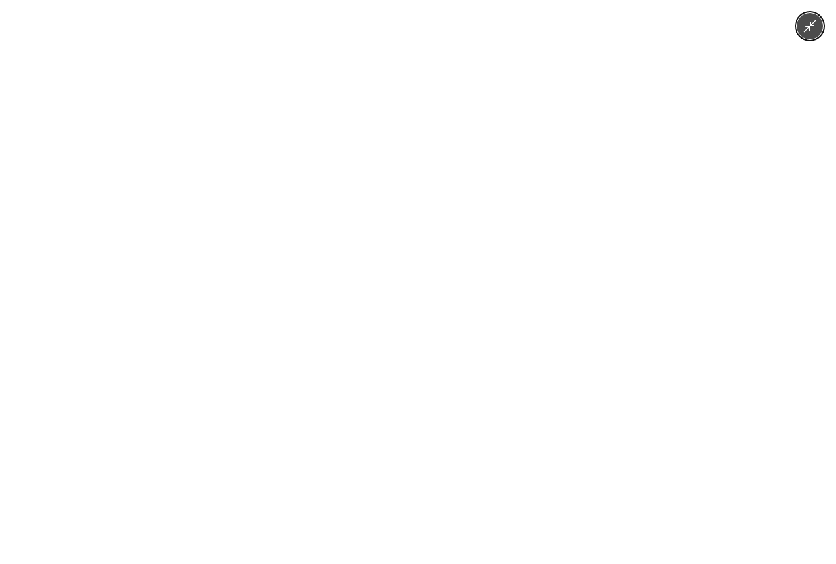
click at [455, 297] on img at bounding box center [417, 282] width 423 height 564
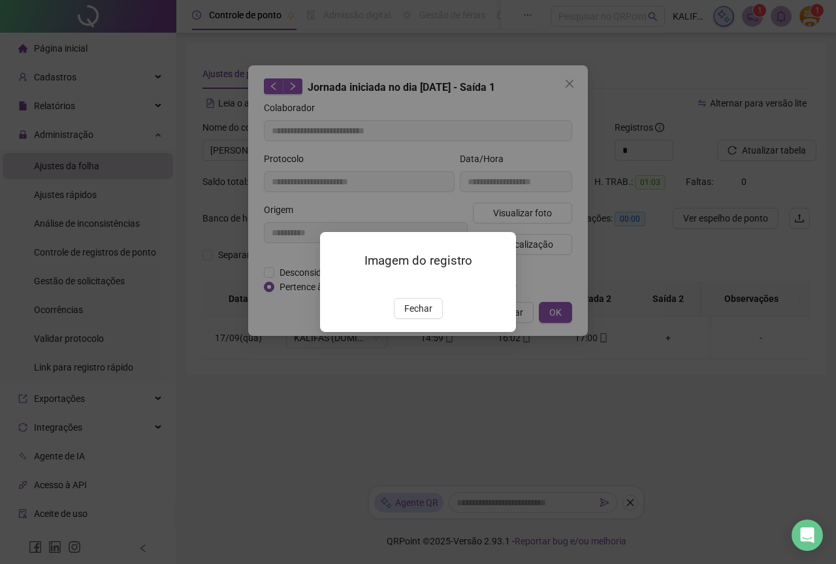
click at [425, 332] on div "Imagem do registro Fechar" at bounding box center [418, 282] width 196 height 100
click at [431, 319] on button "Fechar" at bounding box center [418, 308] width 49 height 21
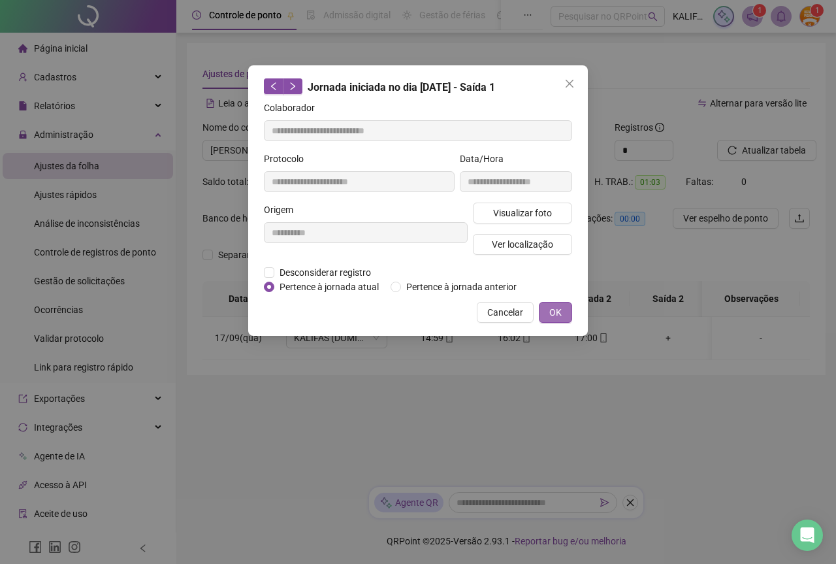
click at [556, 310] on span "OK" at bounding box center [555, 312] width 12 height 14
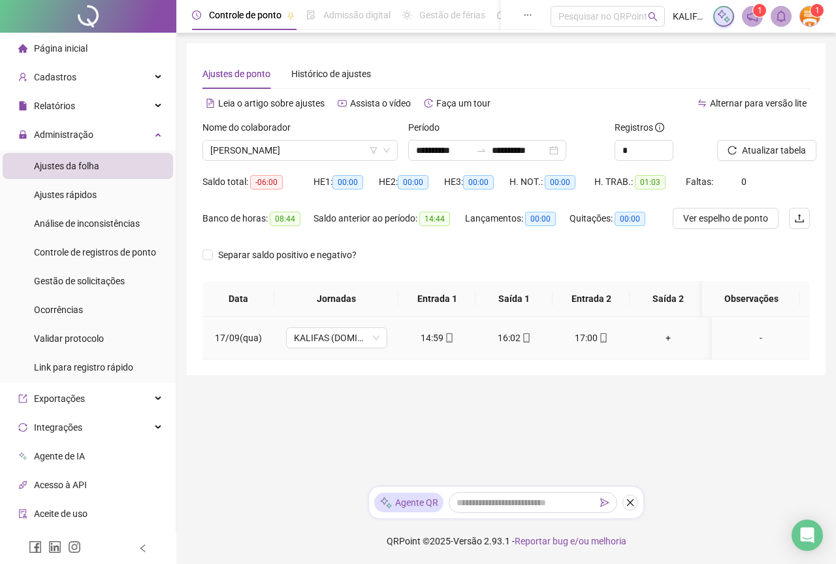
click at [595, 336] on div "17:00" at bounding box center [591, 338] width 56 height 14
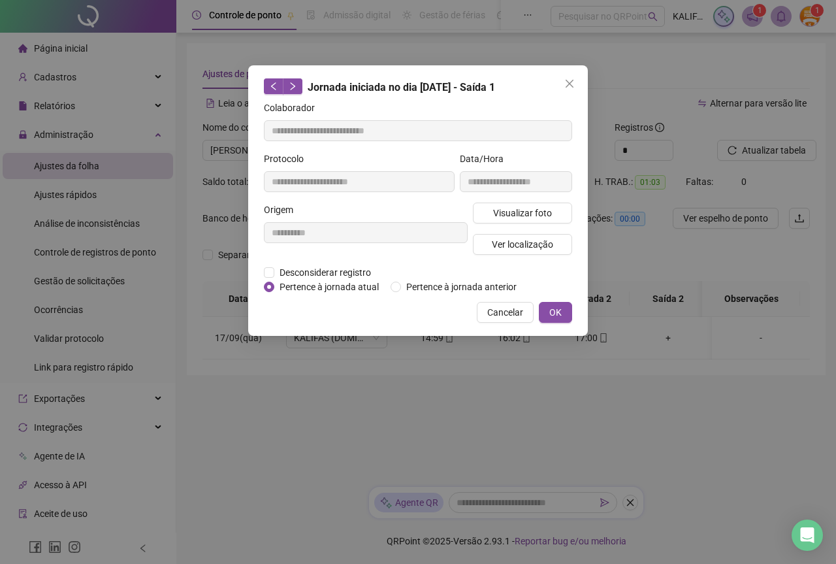
type input "**********"
click at [520, 208] on span "Visualizar foto" at bounding box center [522, 213] width 59 height 14
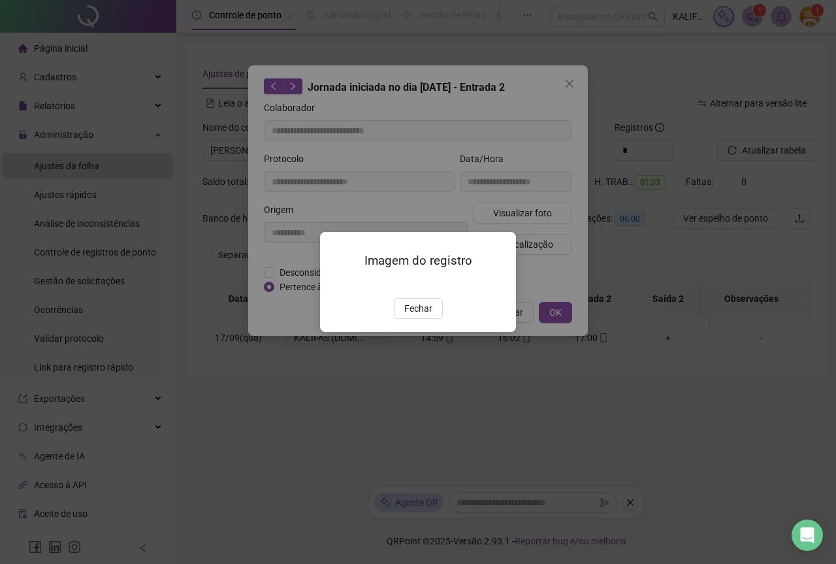
click at [466, 276] on div at bounding box center [418, 283] width 165 height 14
click at [336, 284] on img at bounding box center [336, 284] width 0 height 0
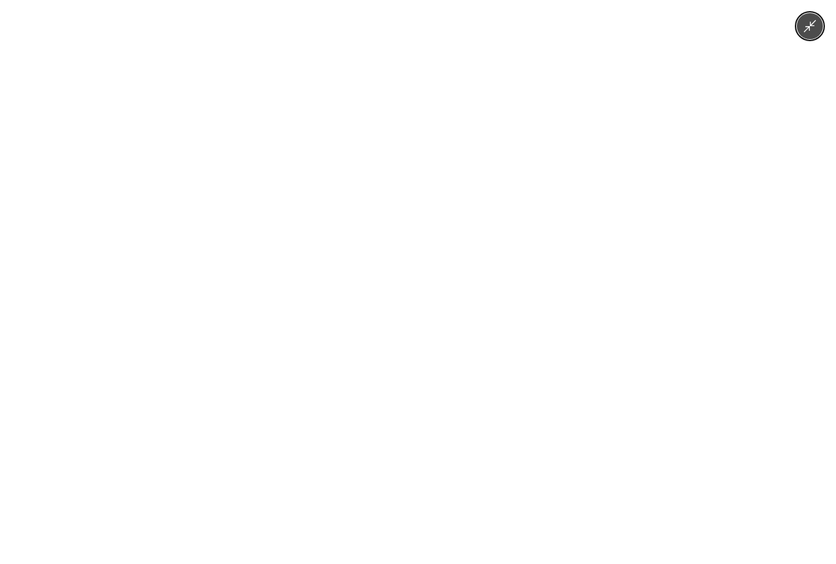
click at [449, 265] on img at bounding box center [417, 282] width 423 height 564
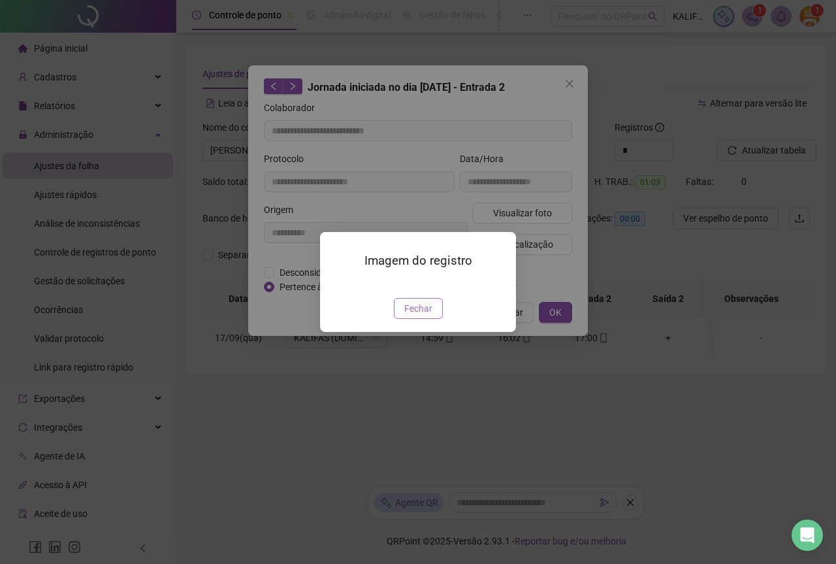
click at [404, 319] on button "Fechar" at bounding box center [418, 308] width 49 height 21
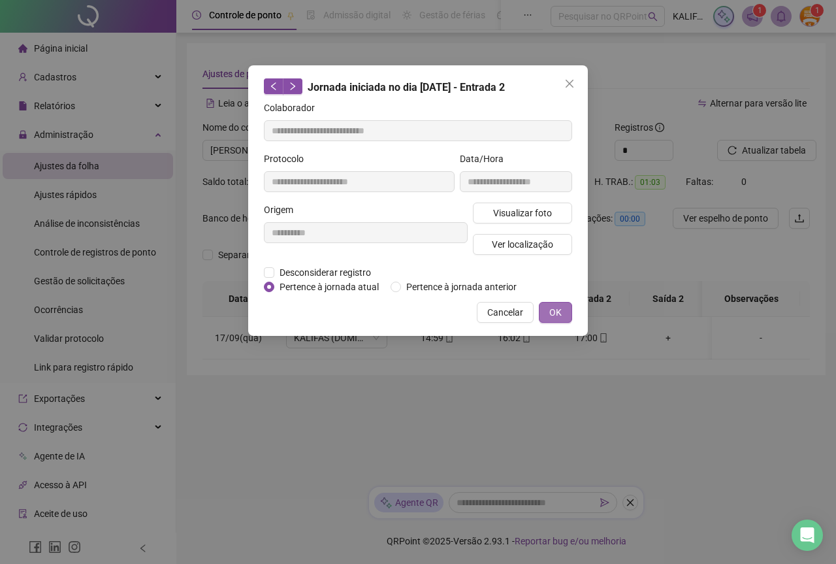
click at [549, 312] on span "OK" at bounding box center [555, 312] width 12 height 14
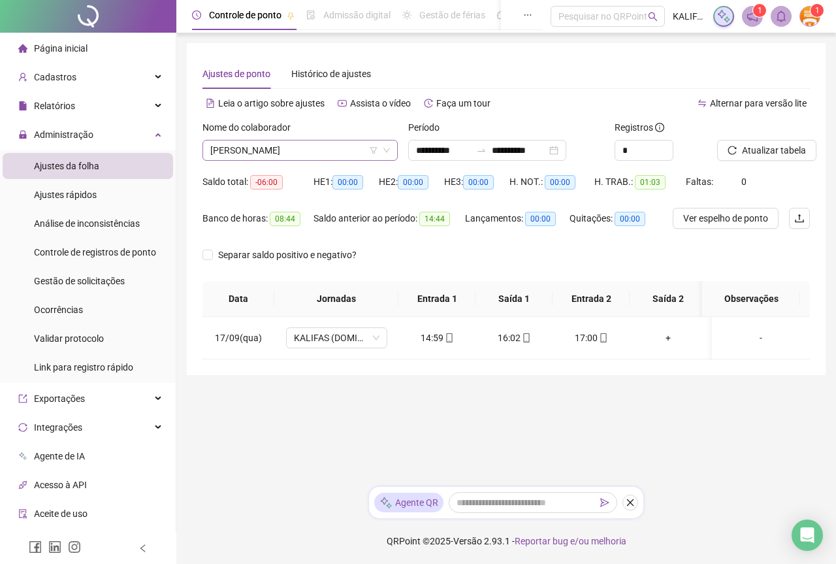
click at [359, 156] on span "[PERSON_NAME]" at bounding box center [300, 150] width 180 height 20
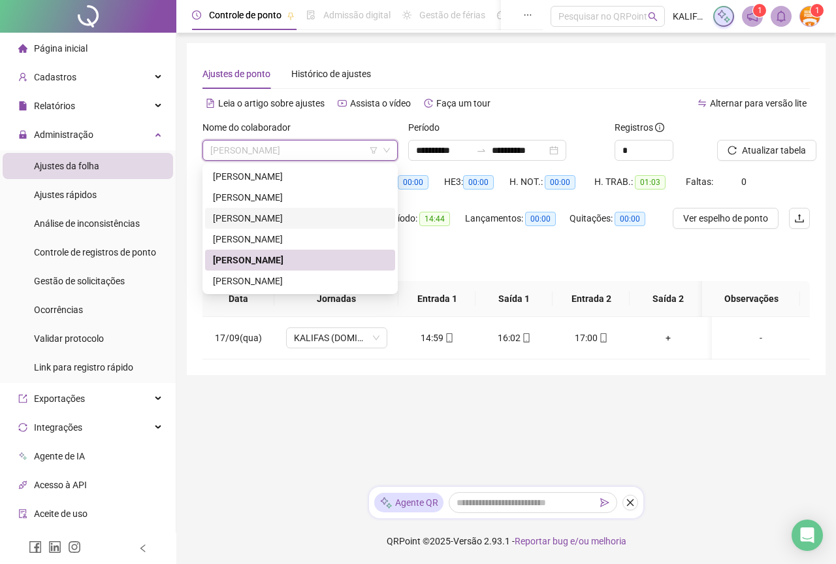
click at [293, 215] on div "[PERSON_NAME]" at bounding box center [300, 218] width 174 height 14
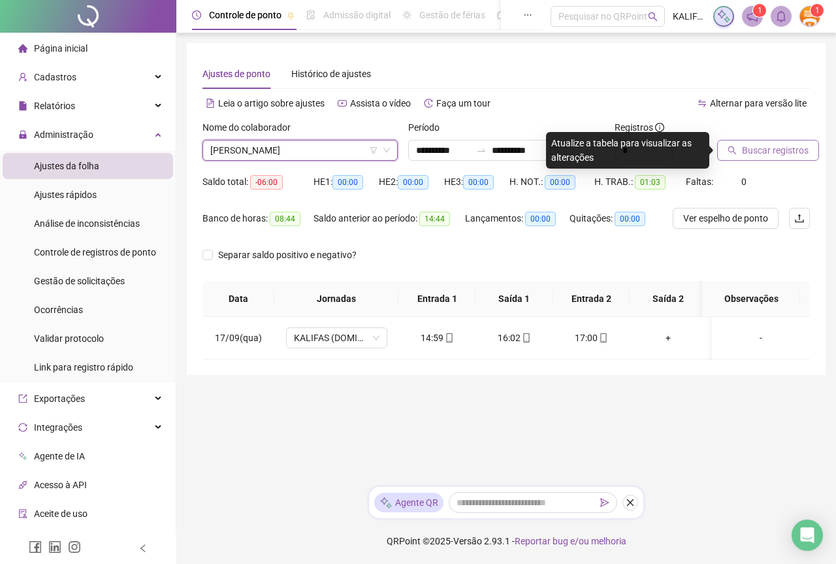
click at [739, 160] on button "Buscar registros" at bounding box center [768, 150] width 102 height 21
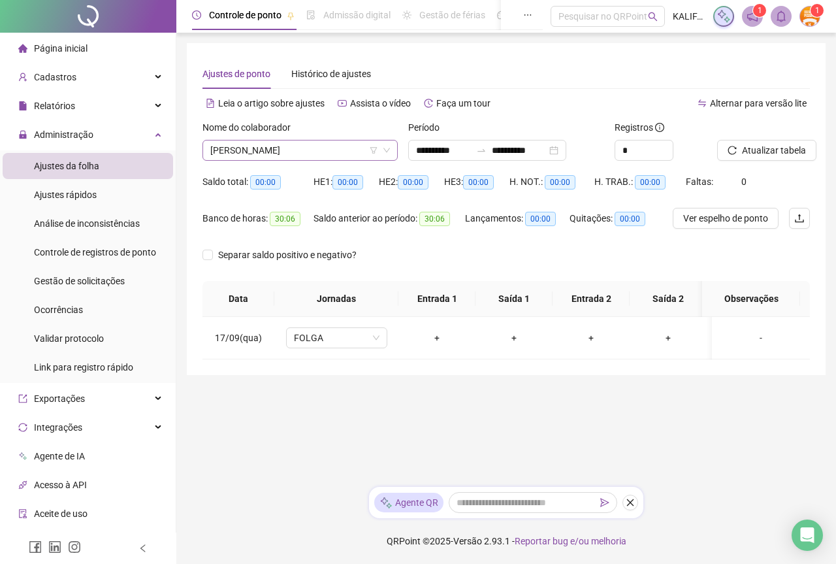
click at [282, 144] on span "[PERSON_NAME]" at bounding box center [300, 150] width 180 height 20
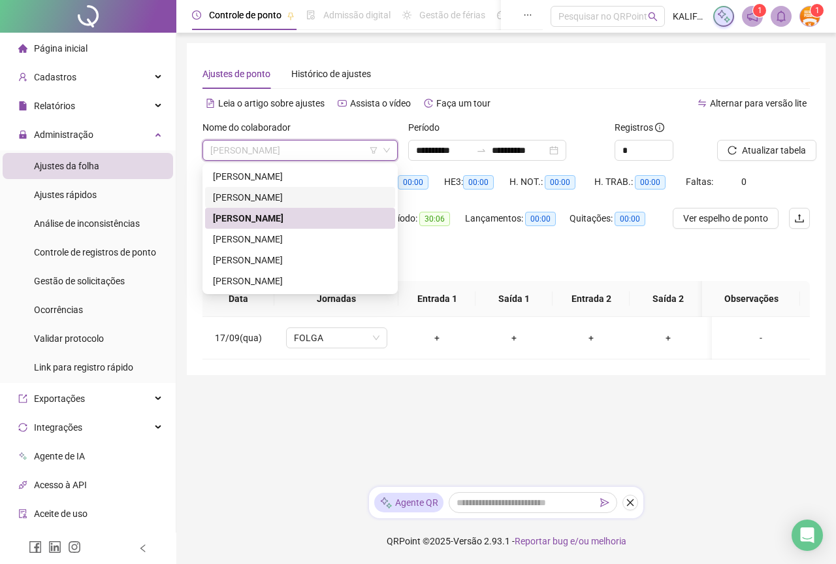
click at [276, 189] on div "[PERSON_NAME]" at bounding box center [300, 197] width 190 height 21
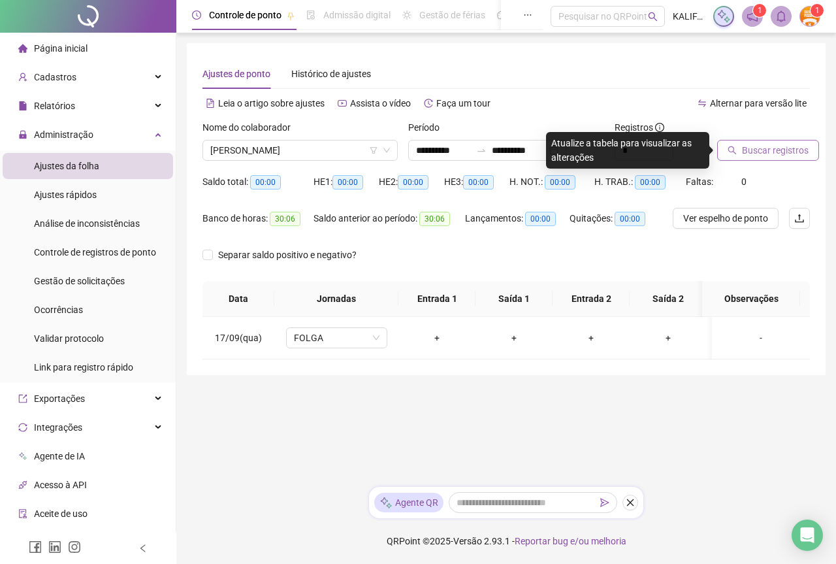
click at [743, 141] on button "Buscar registros" at bounding box center [768, 150] width 102 height 21
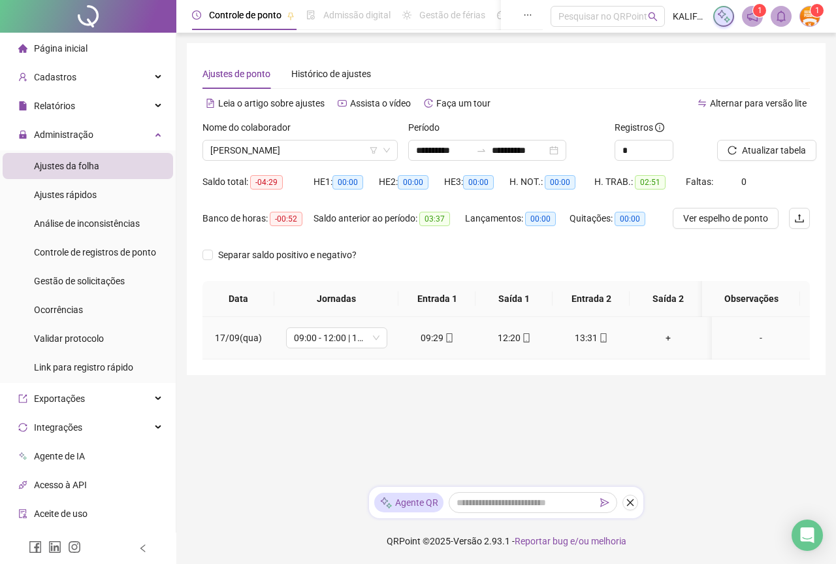
click at [429, 342] on div "09:29" at bounding box center [437, 338] width 56 height 14
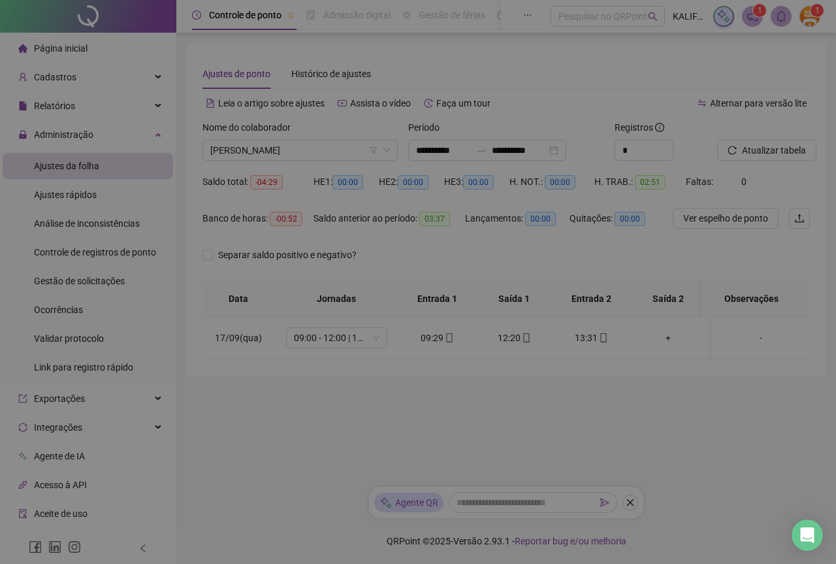
type input "**********"
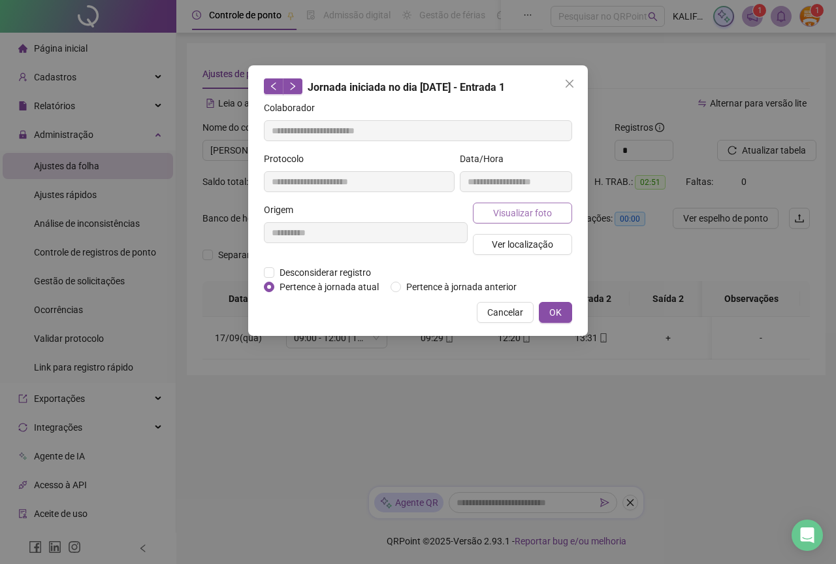
click at [510, 212] on span "Visualizar foto" at bounding box center [522, 213] width 59 height 14
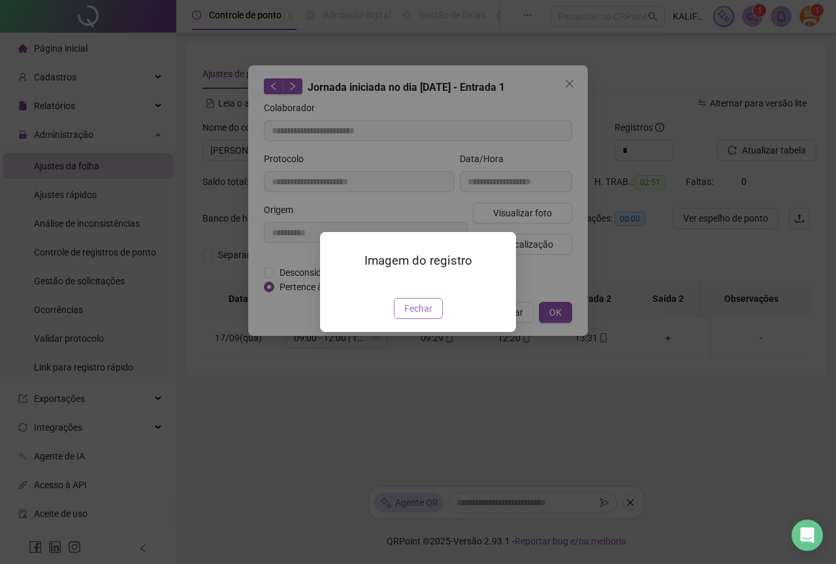
click at [413, 319] on button "Fechar" at bounding box center [418, 308] width 49 height 21
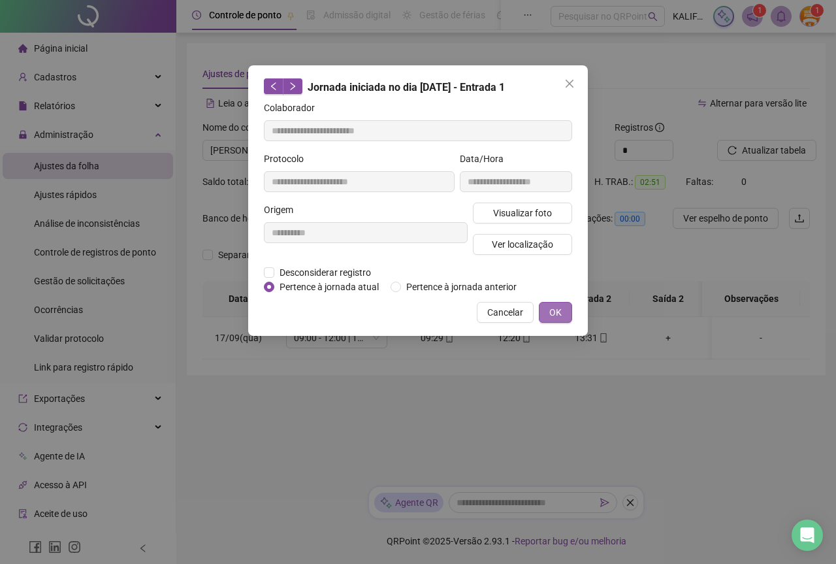
click at [557, 314] on span "OK" at bounding box center [555, 312] width 12 height 14
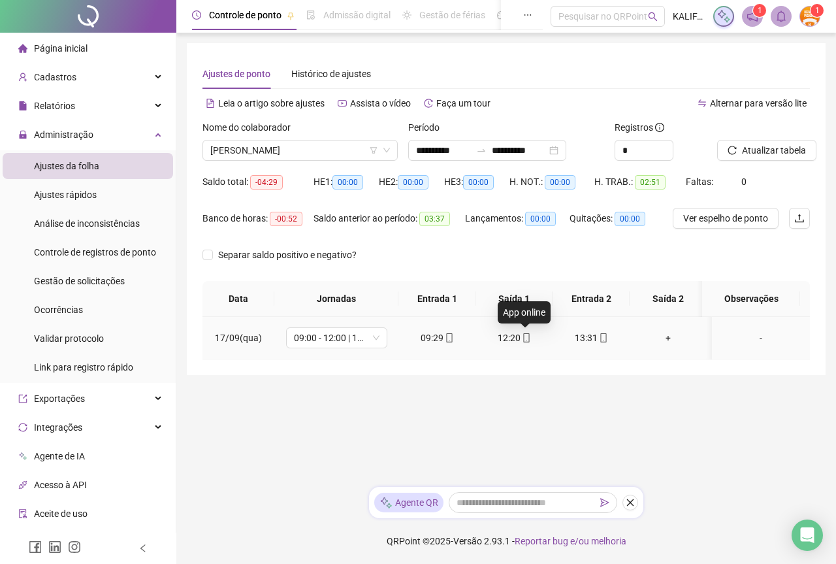
click at [523, 336] on icon "mobile" at bounding box center [526, 337] width 6 height 9
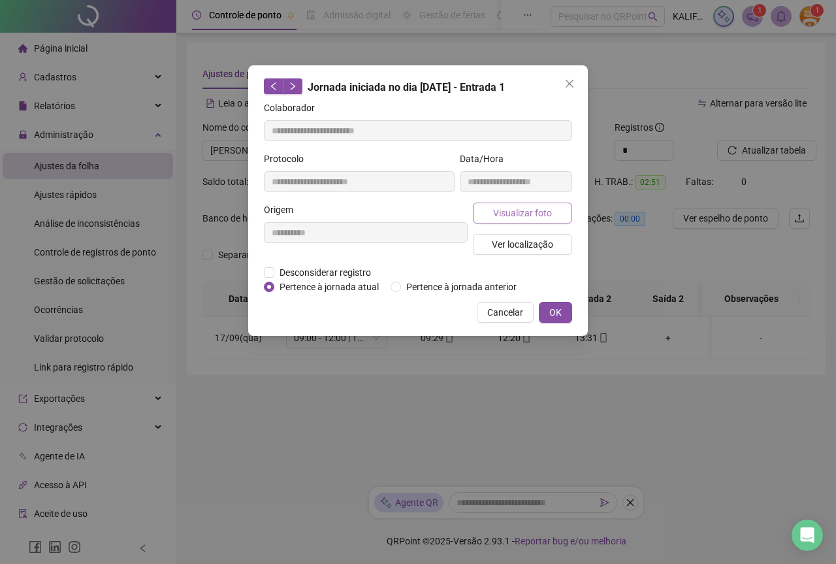
click at [533, 204] on button "Visualizar foto" at bounding box center [522, 213] width 99 height 21
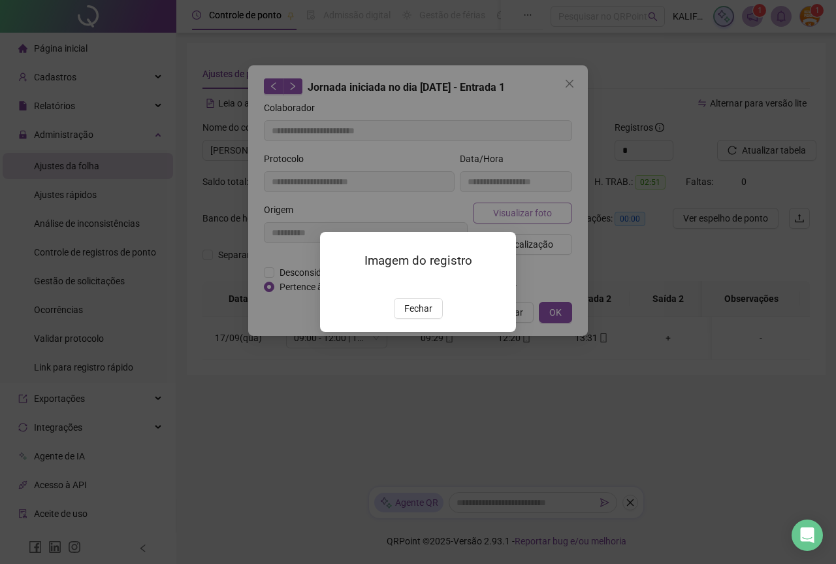
type input "**********"
click at [419, 316] on span "Fechar" at bounding box center [418, 308] width 28 height 14
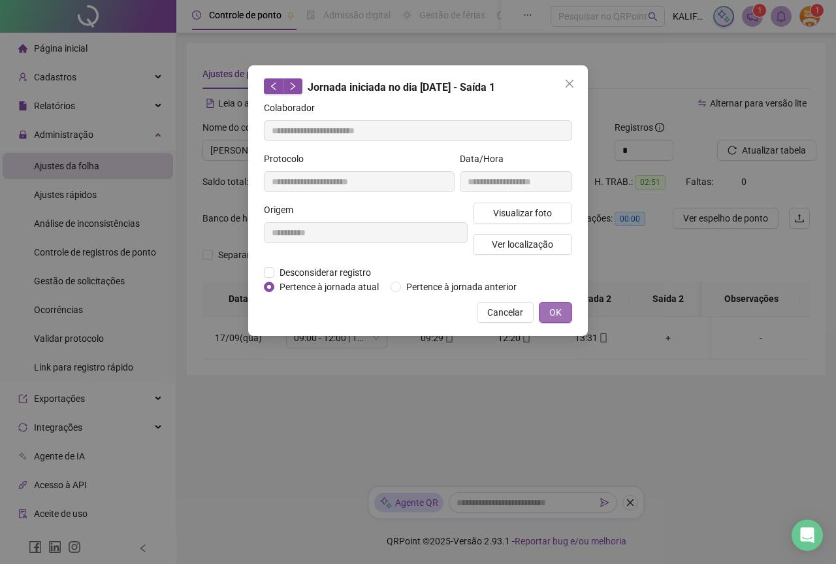
click at [546, 315] on button "OK" at bounding box center [555, 312] width 33 height 21
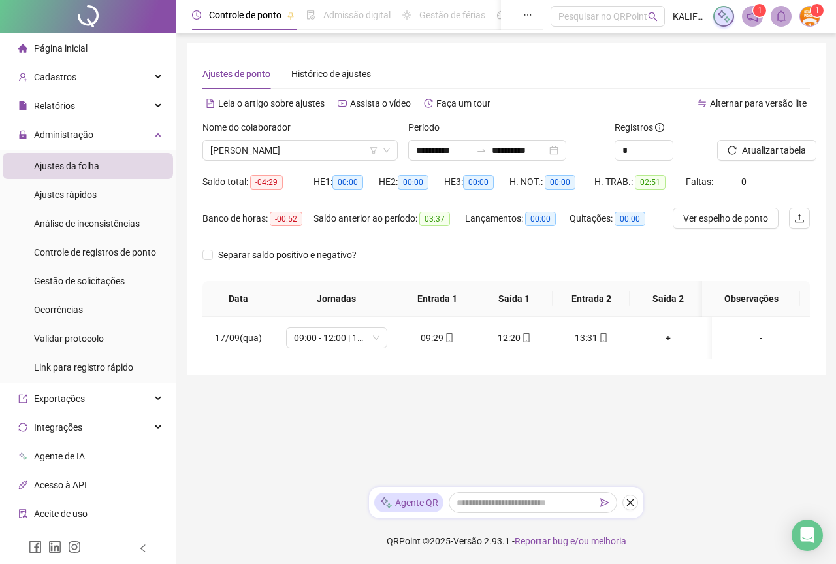
click at [321, 169] on div "Nome do colaborador [PERSON_NAME]" at bounding box center [300, 145] width 206 height 51
click at [317, 162] on div "Nome do colaborador [PERSON_NAME]" at bounding box center [300, 145] width 206 height 51
click at [316, 159] on span "[PERSON_NAME]" at bounding box center [300, 150] width 180 height 20
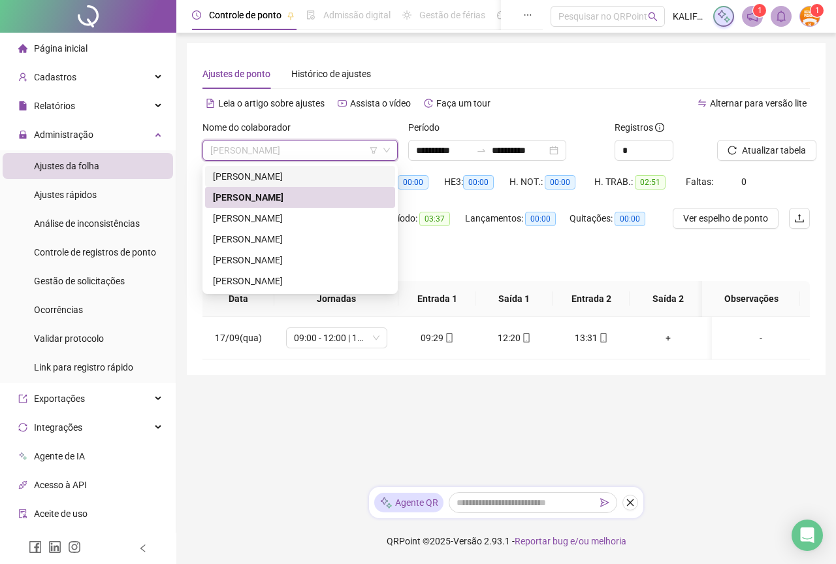
click at [299, 172] on div "[PERSON_NAME]" at bounding box center [300, 176] width 174 height 14
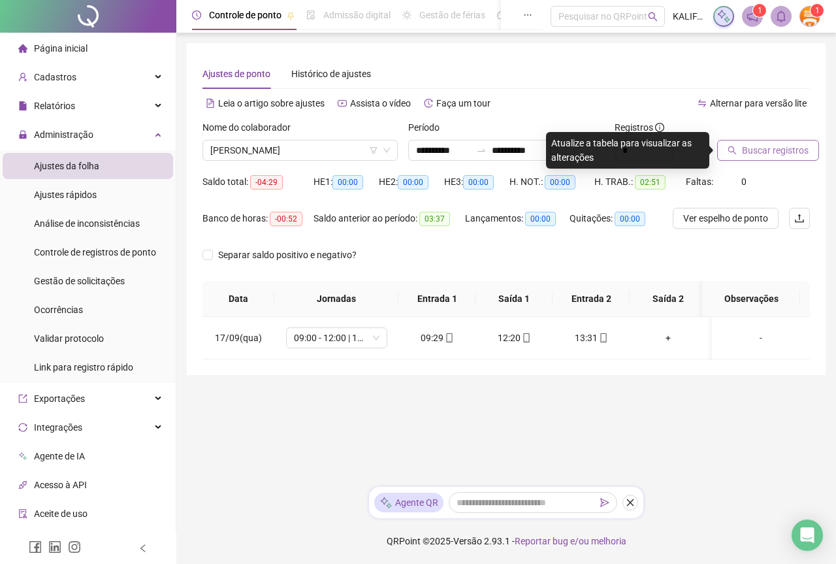
click at [733, 145] on button "Buscar registros" at bounding box center [768, 150] width 102 height 21
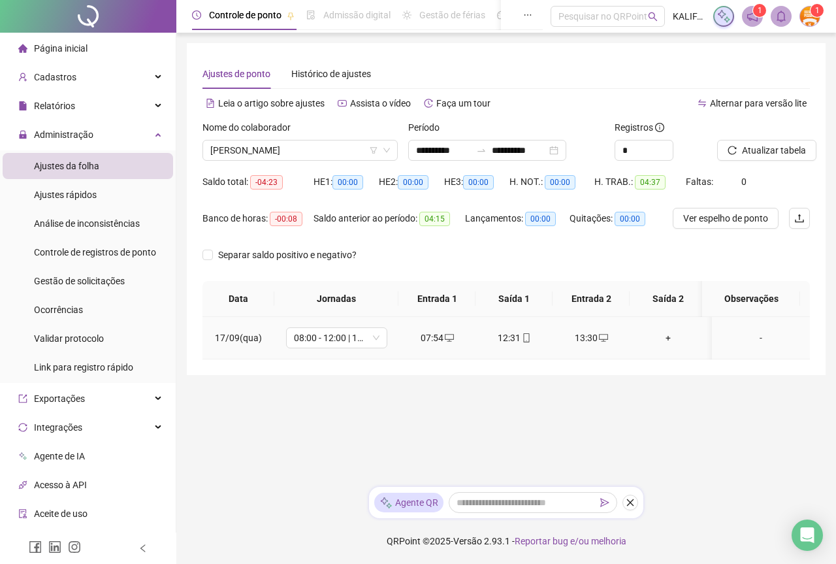
click at [517, 339] on div "12:31" at bounding box center [514, 338] width 56 height 14
type input "**********"
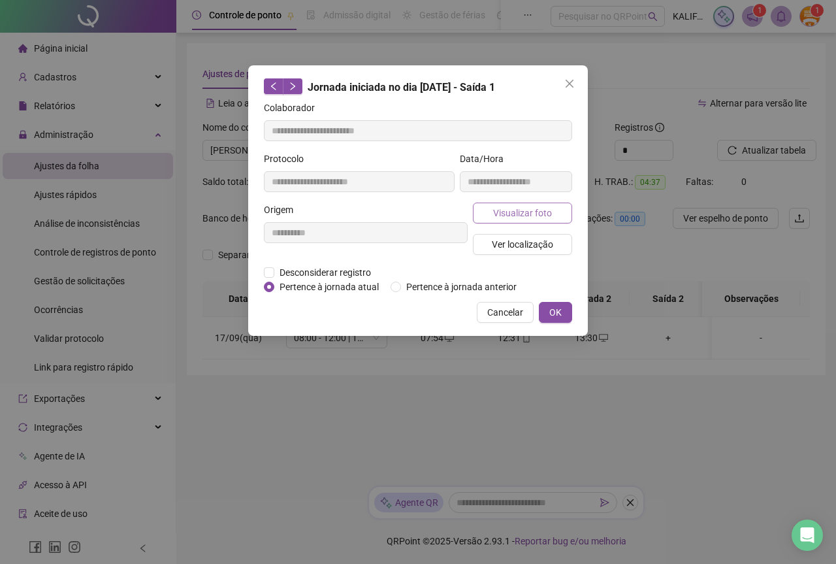
click at [498, 203] on button "Visualizar foto" at bounding box center [522, 213] width 99 height 21
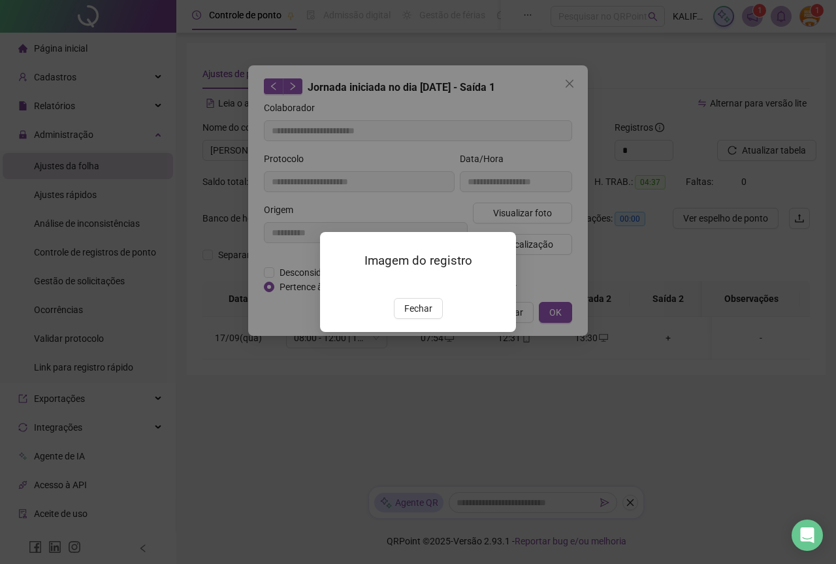
click at [336, 284] on img at bounding box center [336, 284] width 0 height 0
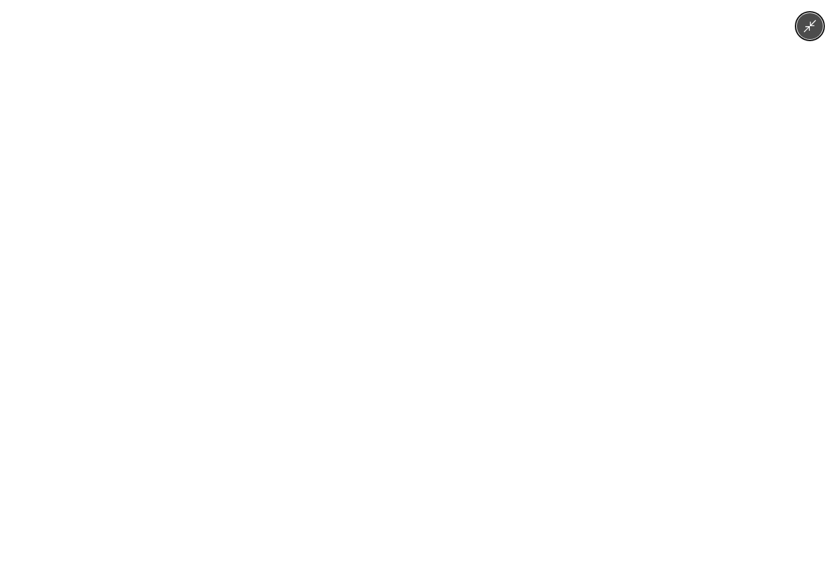
click at [544, 329] on img at bounding box center [417, 282] width 423 height 564
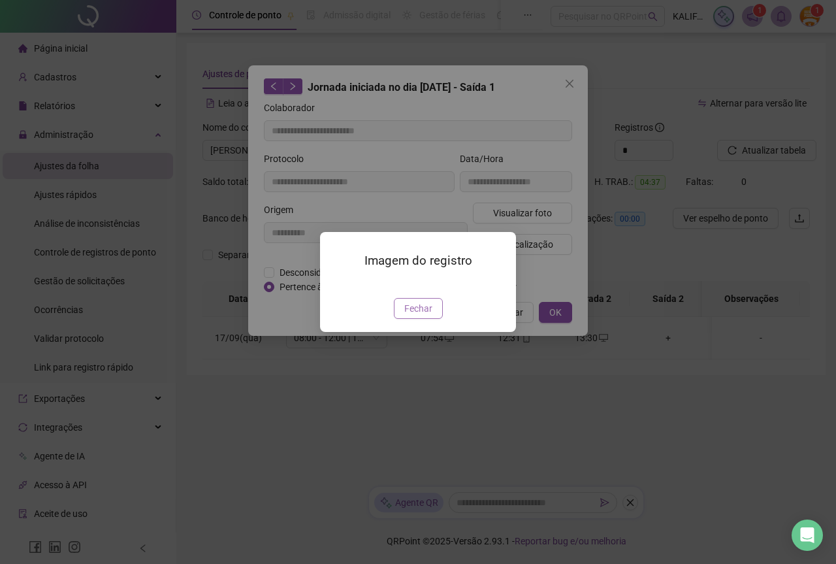
click at [419, 316] on span "Fechar" at bounding box center [418, 308] width 28 height 14
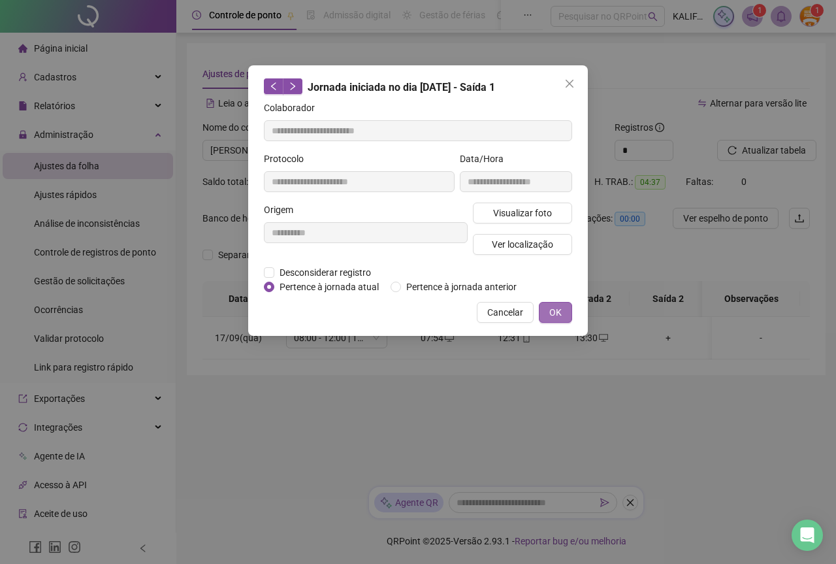
click at [553, 318] on span "OK" at bounding box center [555, 312] width 12 height 14
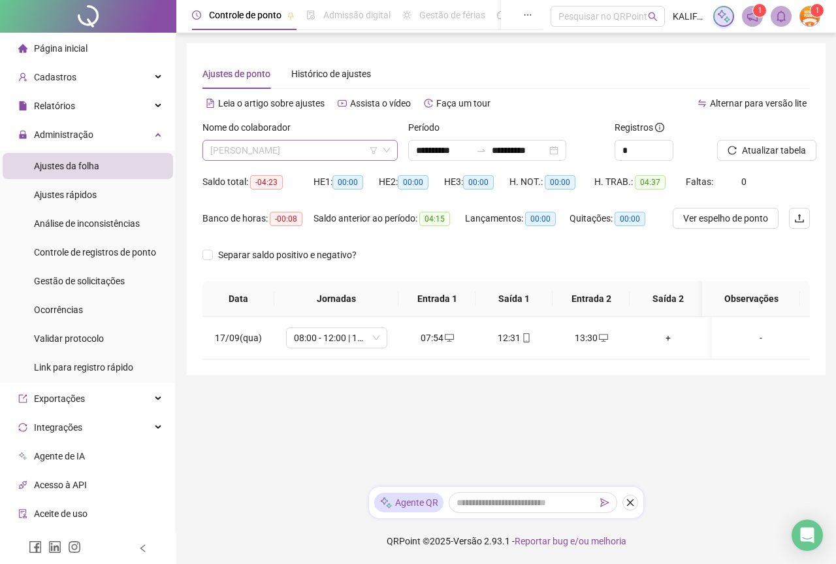
click at [297, 153] on span "[PERSON_NAME]" at bounding box center [300, 150] width 180 height 20
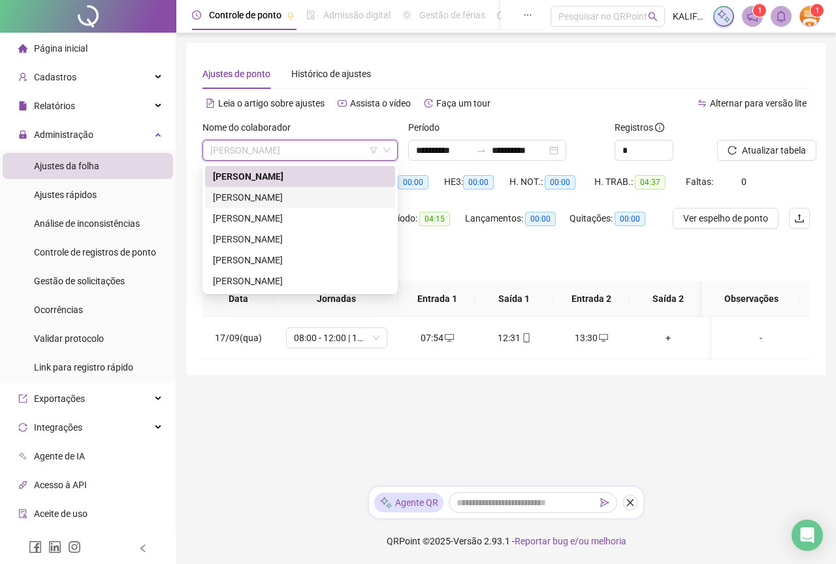
click at [295, 197] on div "[PERSON_NAME]" at bounding box center [300, 197] width 174 height 14
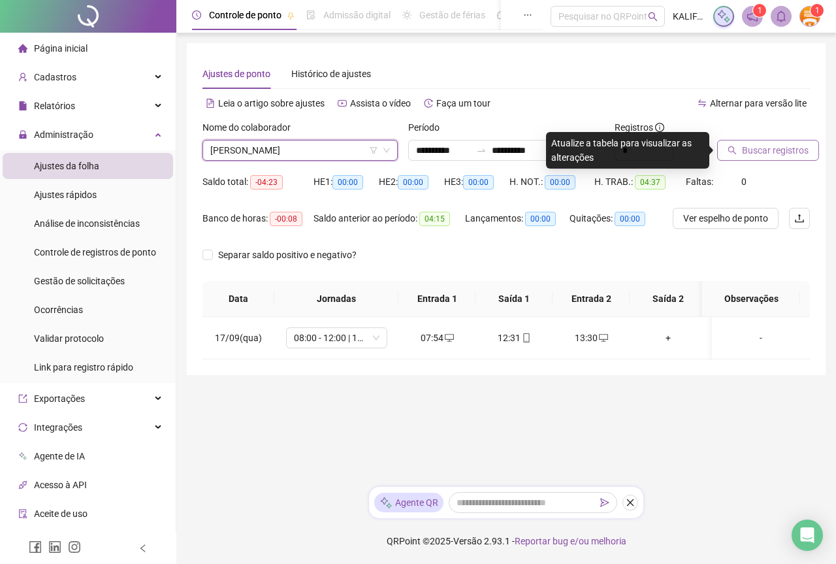
click at [782, 150] on span "Buscar registros" at bounding box center [775, 150] width 67 height 14
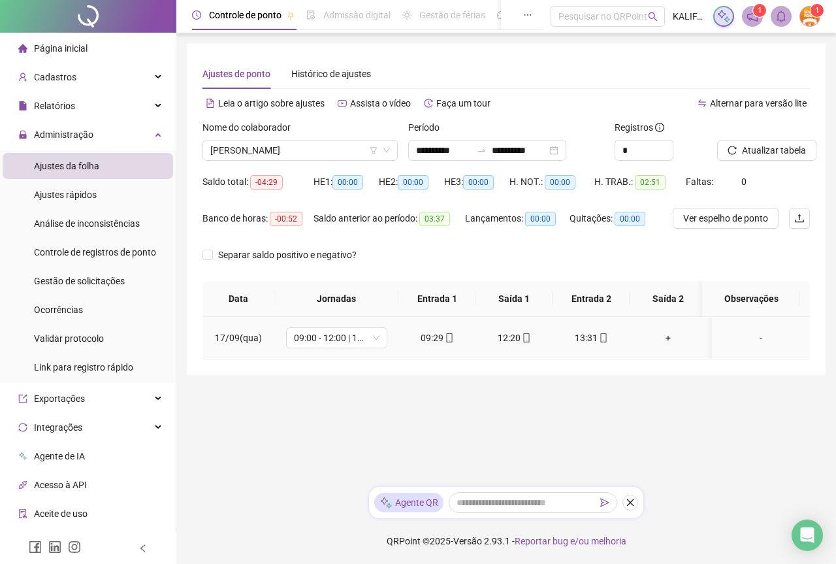
click at [599, 340] on icon "mobile" at bounding box center [603, 337] width 9 height 9
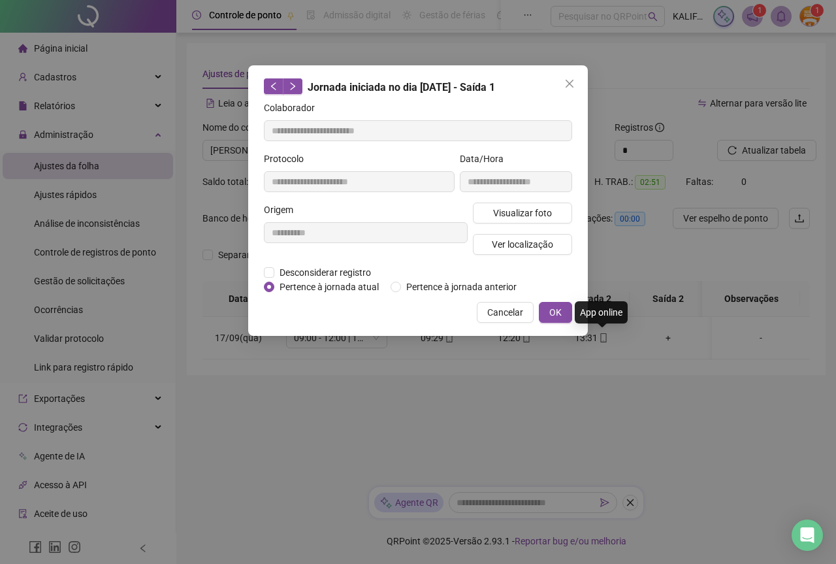
type input "**********"
click at [527, 210] on span "Visualizar foto" at bounding box center [522, 213] width 59 height 14
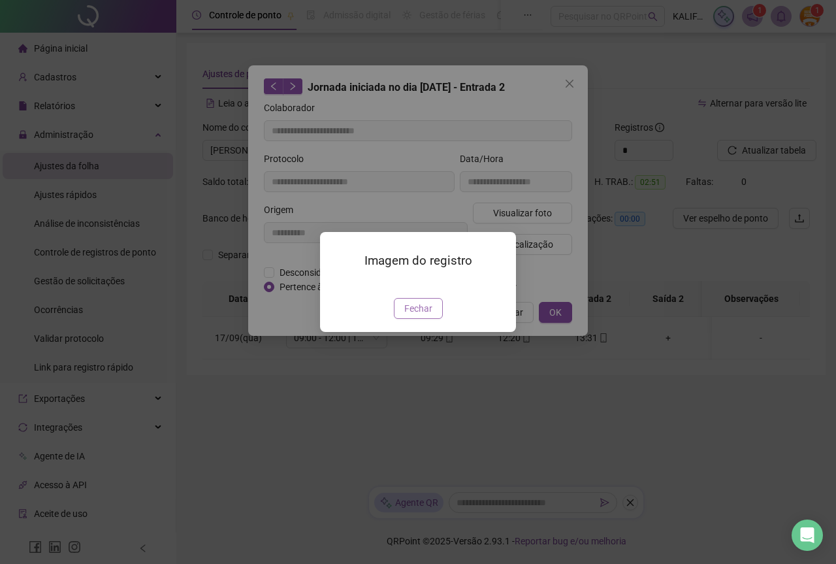
click at [426, 316] on span "Fechar" at bounding box center [418, 308] width 28 height 14
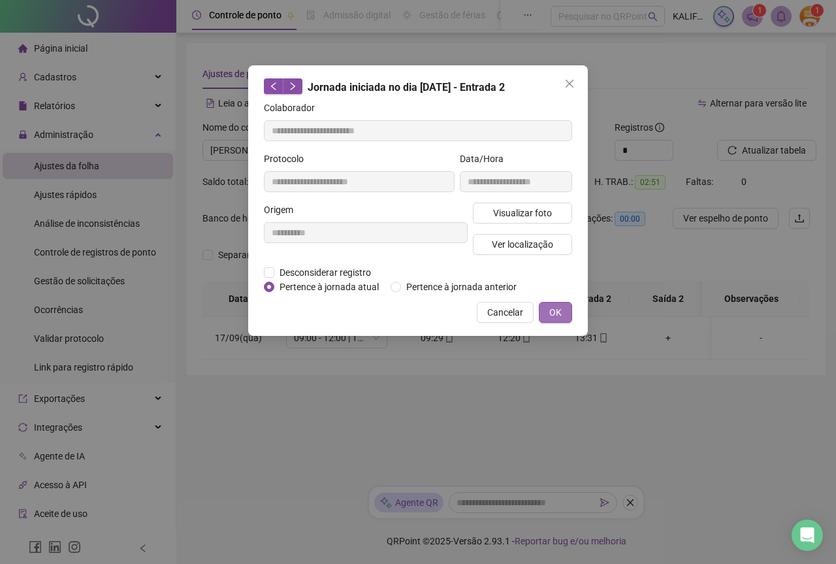
click at [558, 302] on button "OK" at bounding box center [555, 312] width 33 height 21
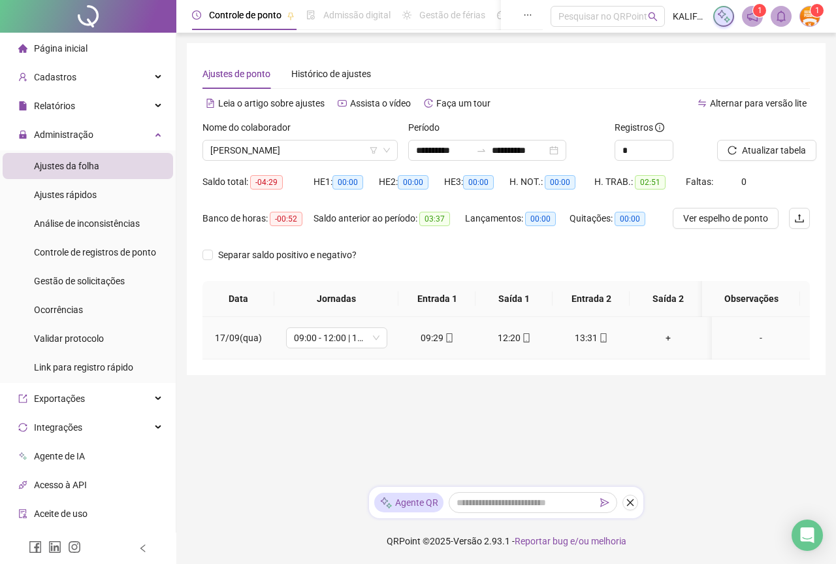
click at [526, 336] on icon "mobile" at bounding box center [526, 337] width 9 height 9
type input "**********"
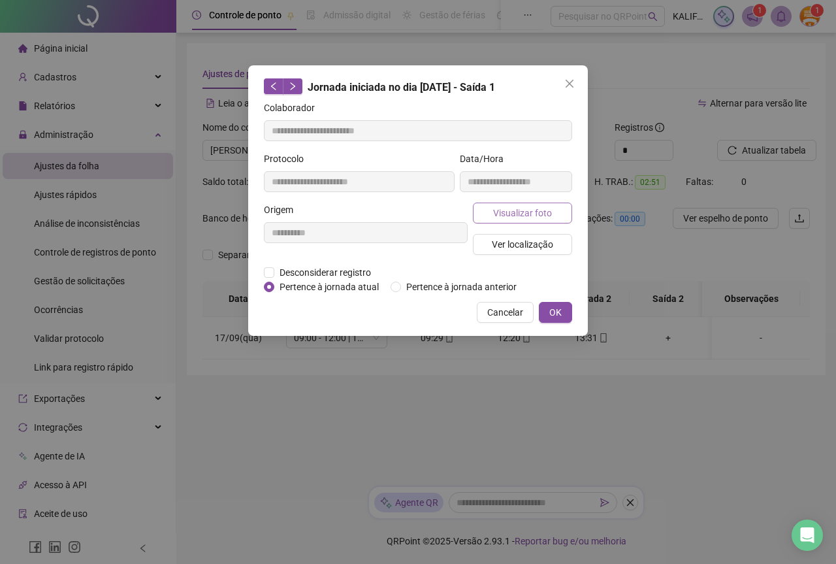
click at [525, 212] on span "Visualizar foto" at bounding box center [522, 213] width 59 height 14
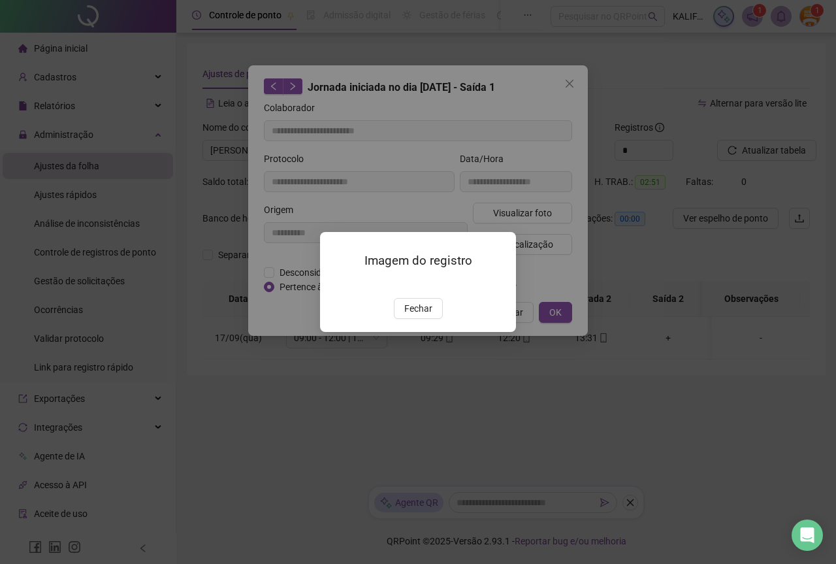
click at [440, 319] on div "Fechar" at bounding box center [418, 308] width 165 height 21
click at [435, 319] on button "Fechar" at bounding box center [418, 308] width 49 height 21
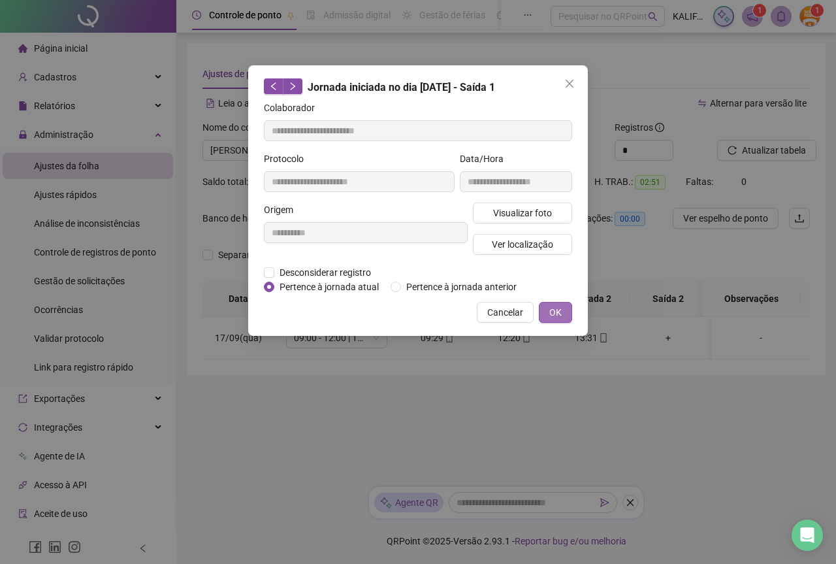
click at [568, 313] on button "OK" at bounding box center [555, 312] width 33 height 21
